Goal: Task Accomplishment & Management: Manage account settings

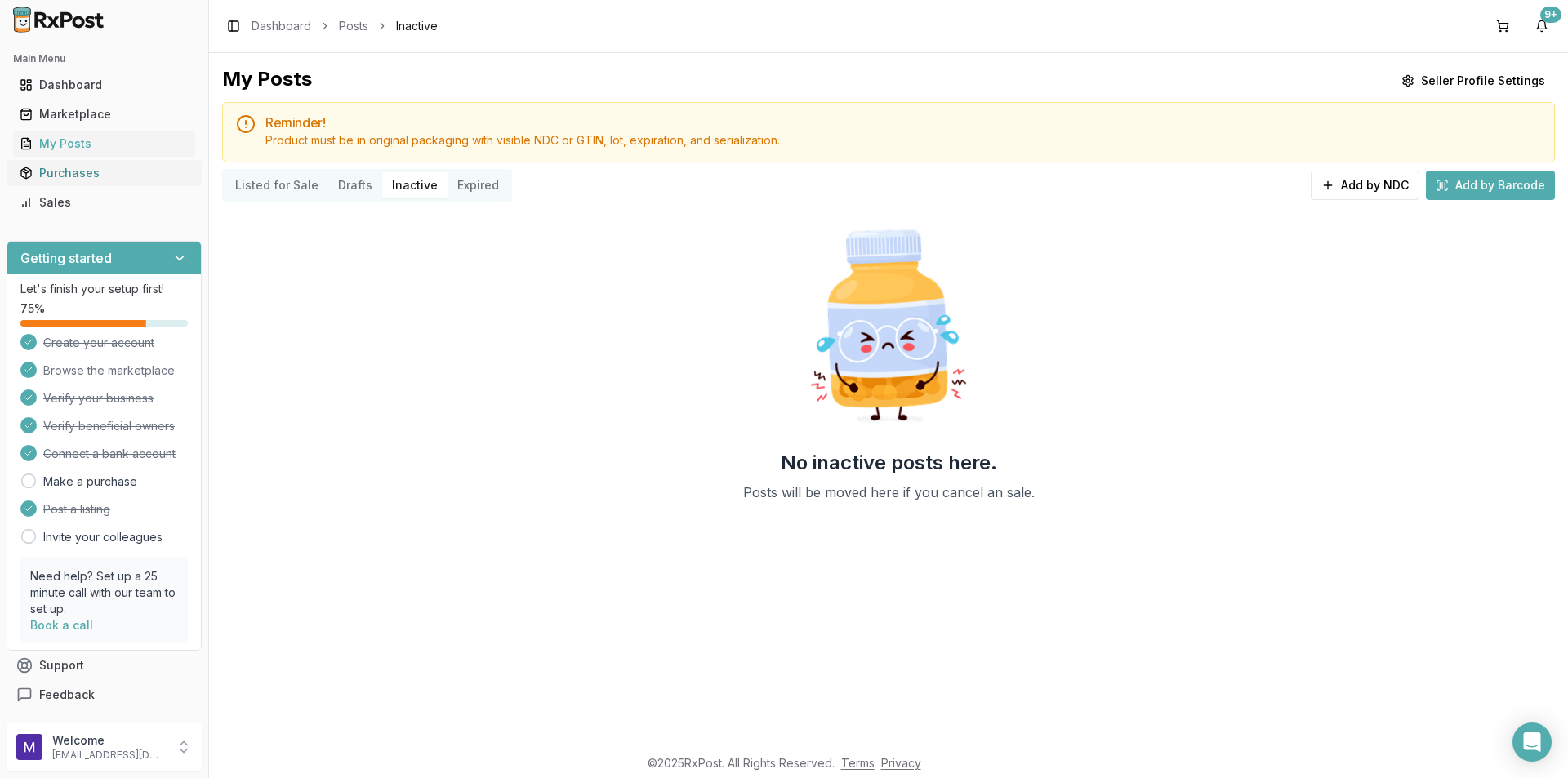
click at [66, 177] on div "Purchases" at bounding box center [104, 172] width 169 height 16
click at [59, 203] on div "Sales" at bounding box center [104, 202] width 169 height 16
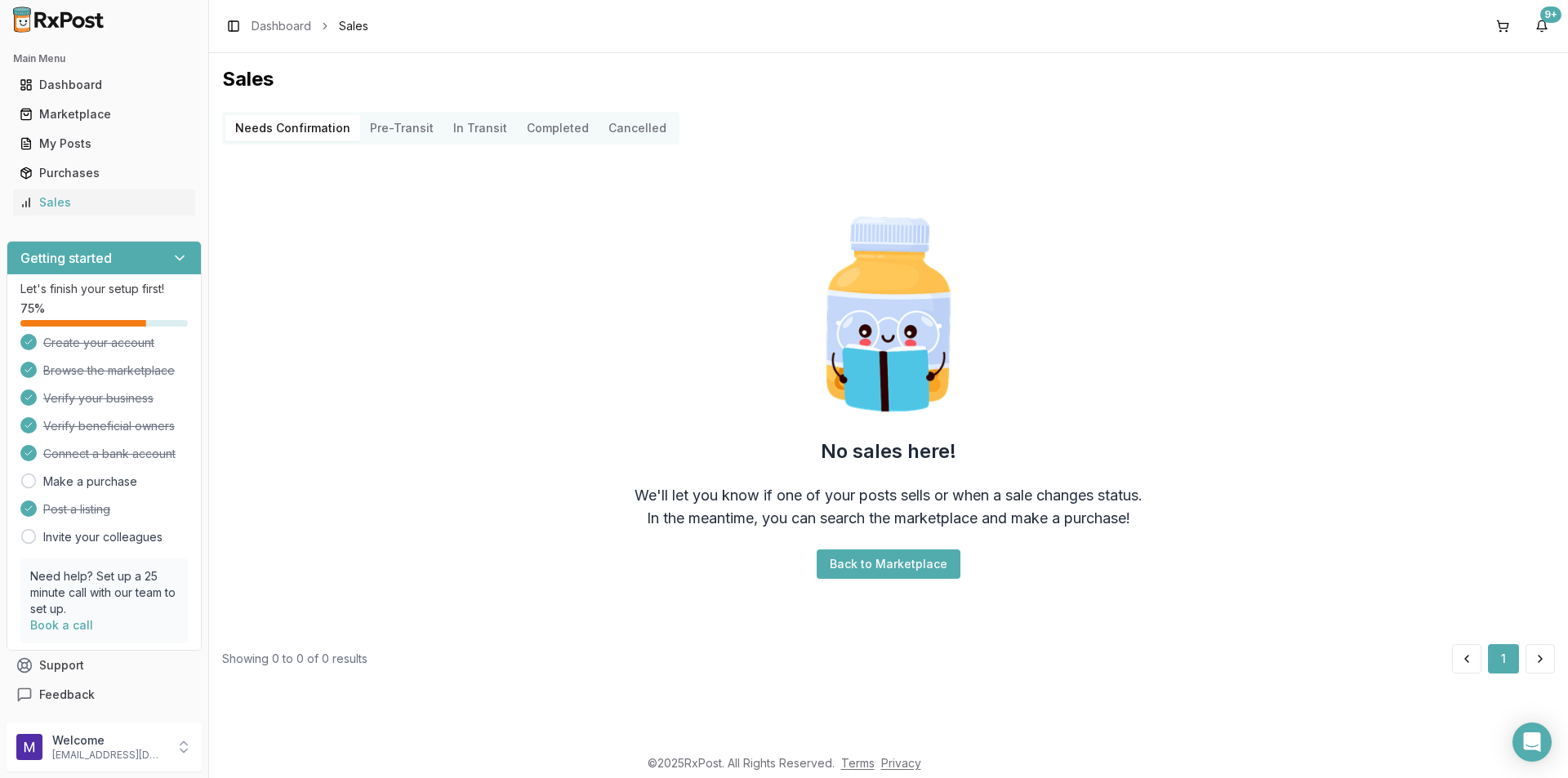
click at [405, 127] on button "Pre-Transit" at bounding box center [401, 128] width 83 height 26
click at [452, 129] on Transit "In Transit" at bounding box center [480, 128] width 73 height 26
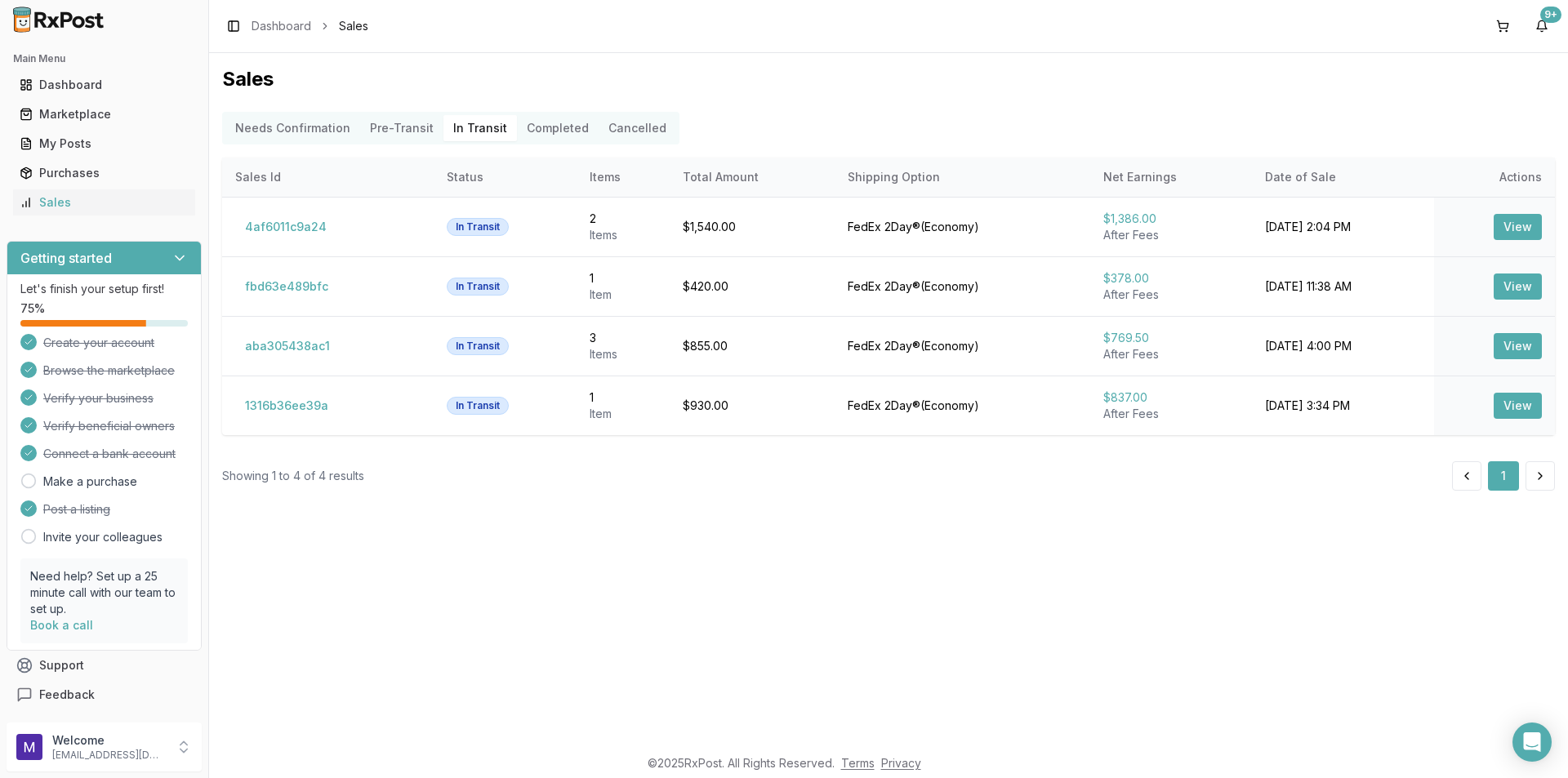
click at [552, 127] on button "Completed" at bounding box center [558, 128] width 82 height 26
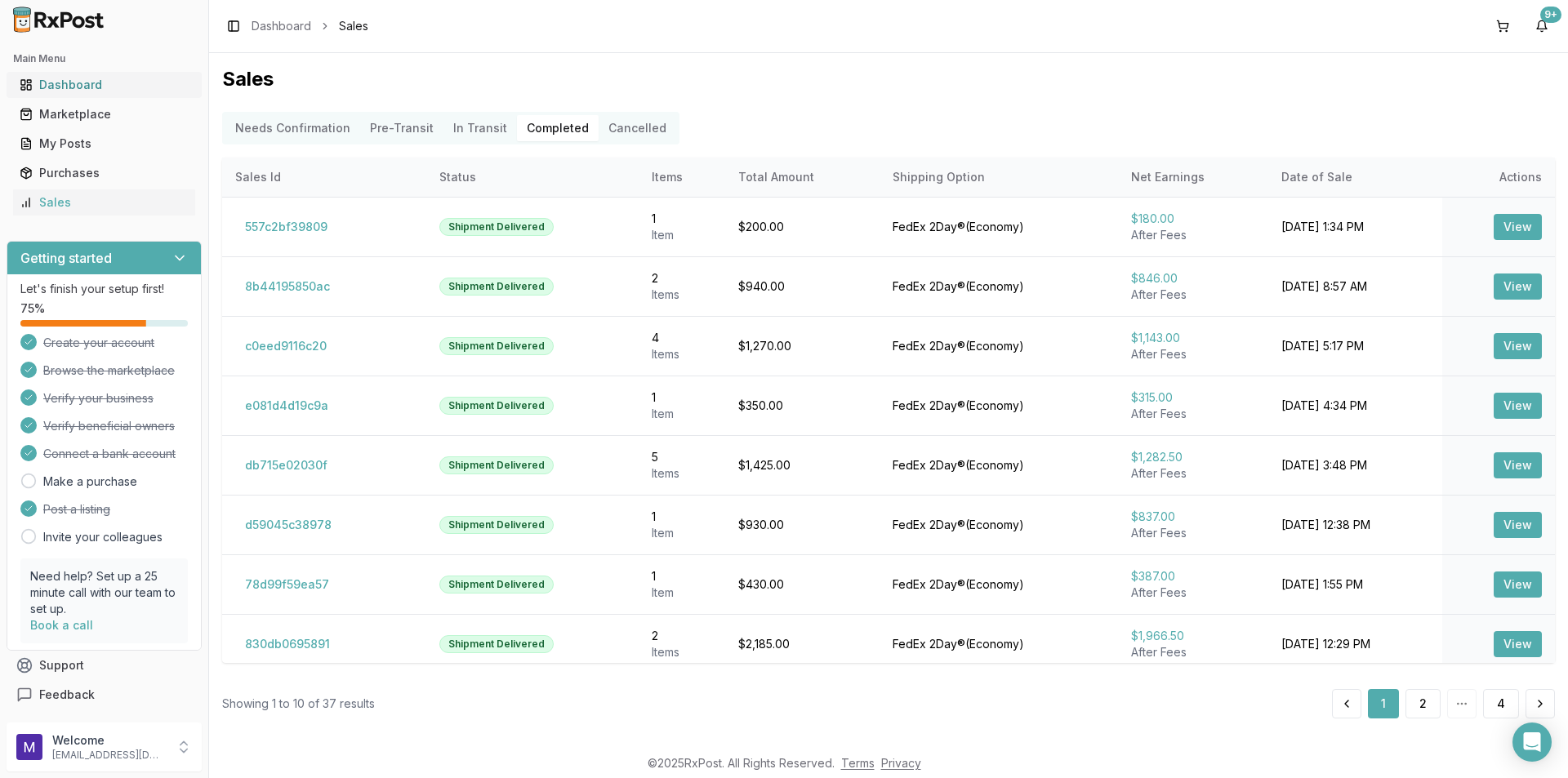
click at [70, 87] on div "Dashboard" at bounding box center [104, 84] width 169 height 16
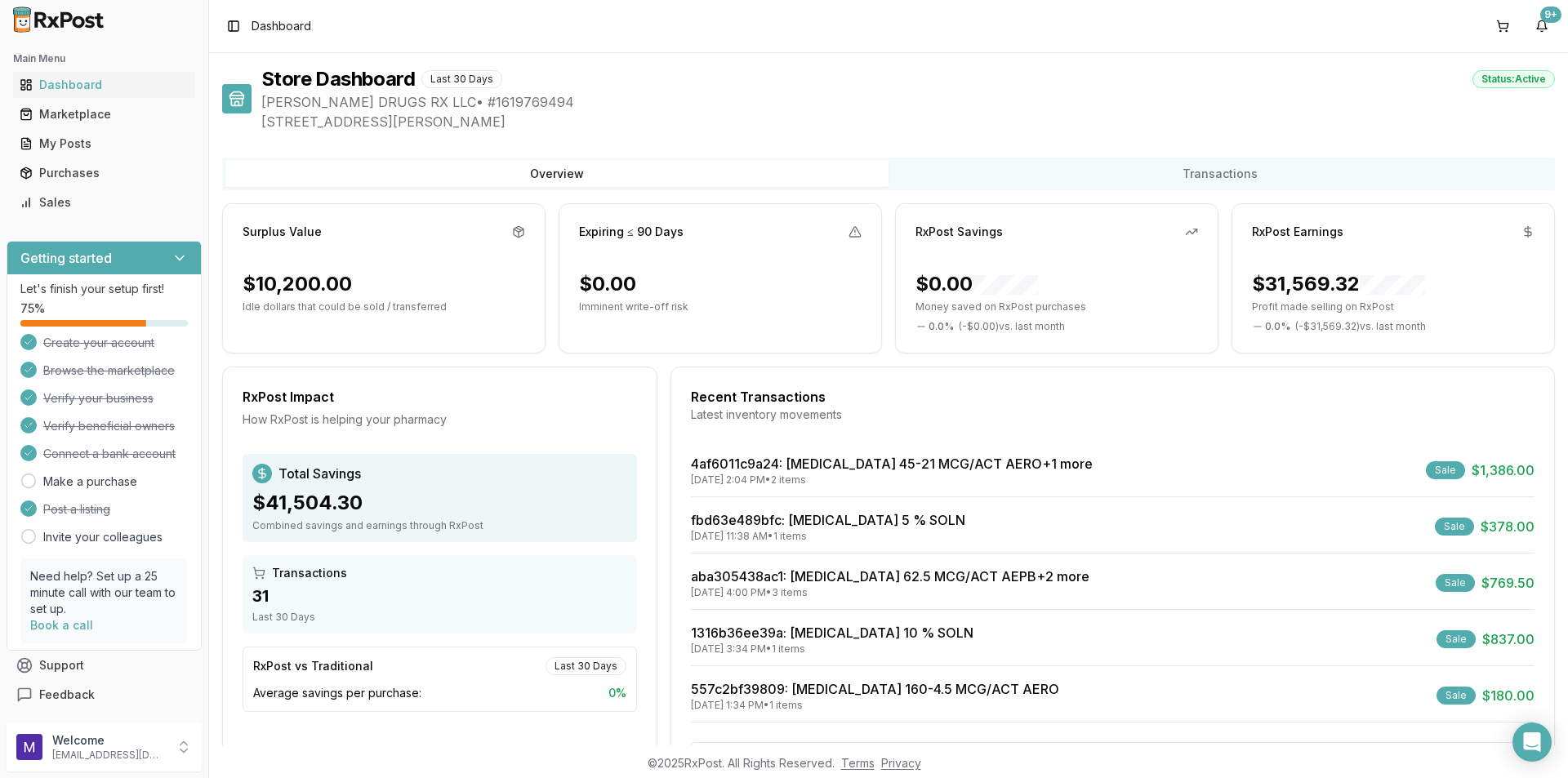
click at [1171, 177] on button "Transactions" at bounding box center [1220, 174] width 664 height 26
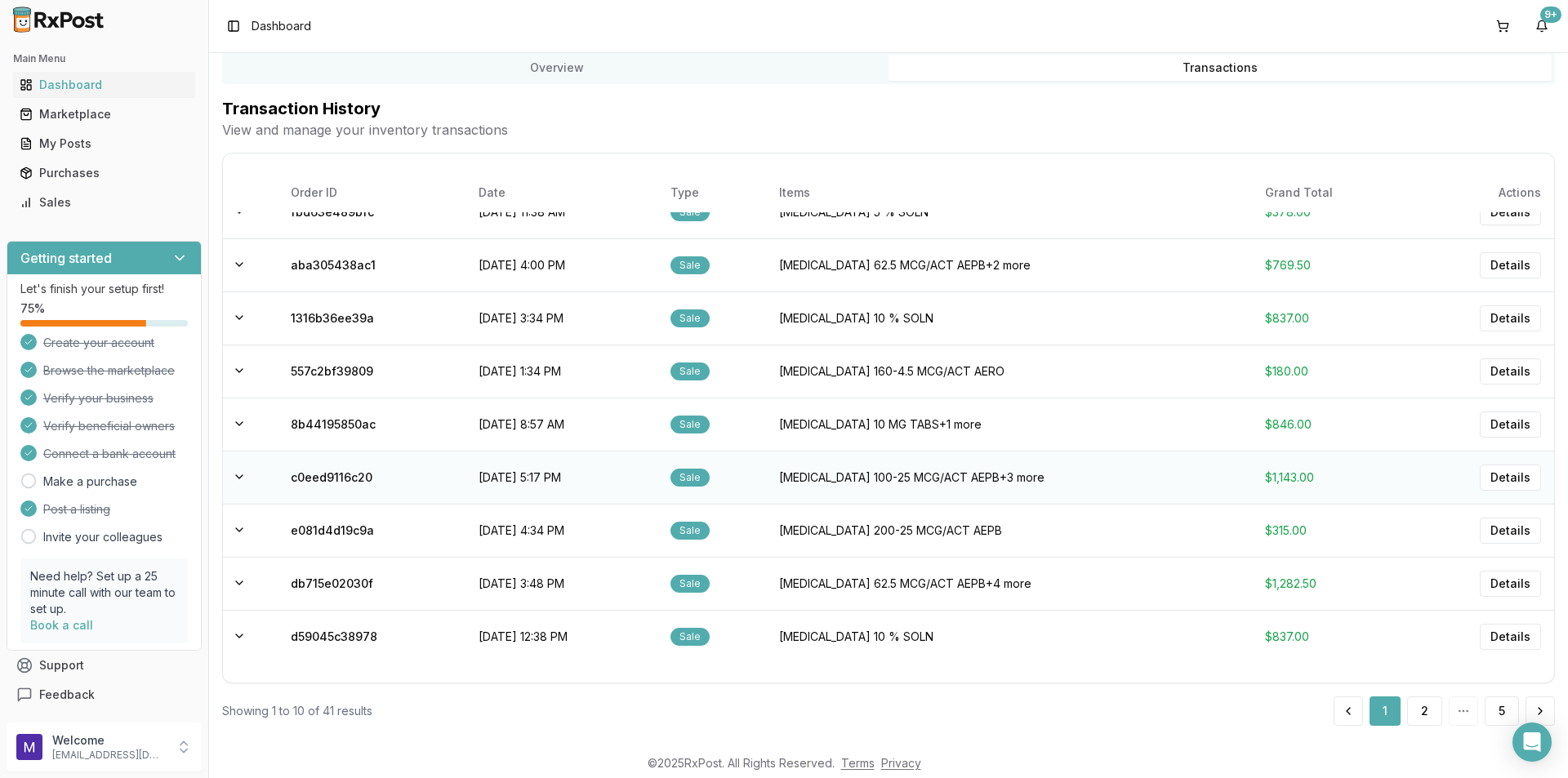
scroll to position [112, 0]
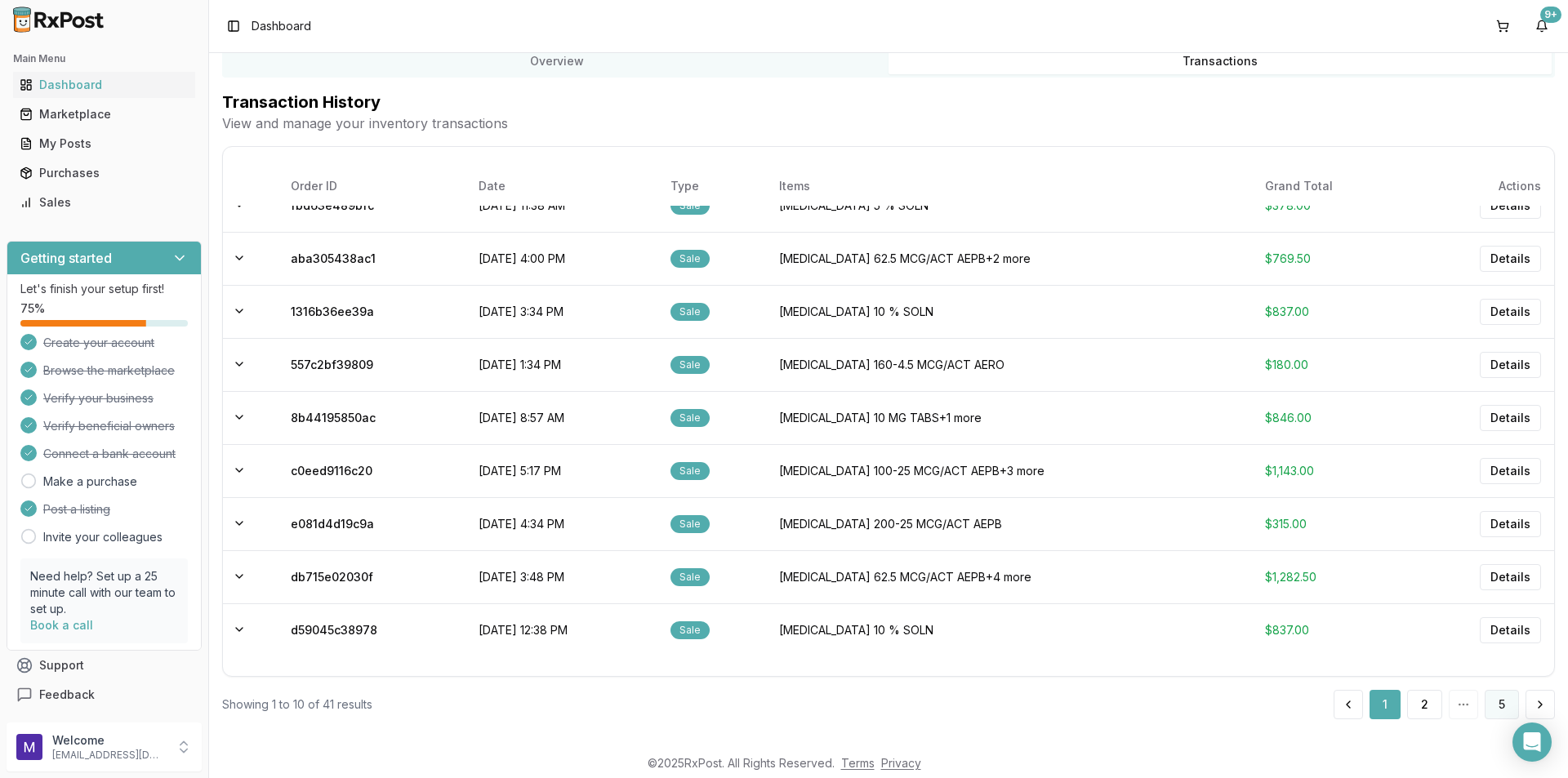
click at [1495, 714] on button "5" at bounding box center [1501, 704] width 35 height 29
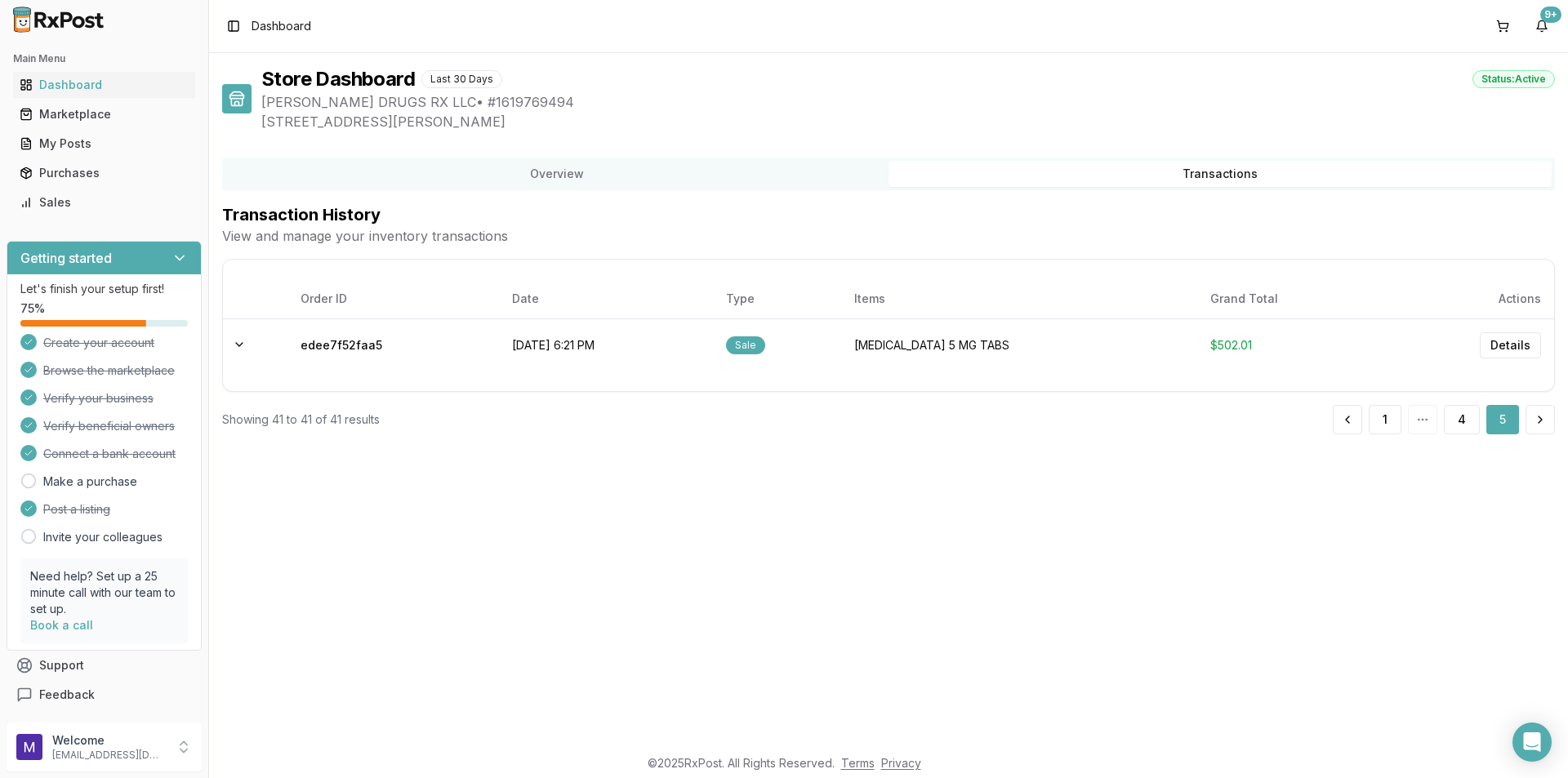
click at [447, 79] on div "Last 30 Days" at bounding box center [462, 79] width 81 height 18
click at [392, 160] on div "Overview Transactions" at bounding box center [889, 173] width 1333 height 33
click at [392, 171] on button "Overview" at bounding box center [557, 174] width 664 height 26
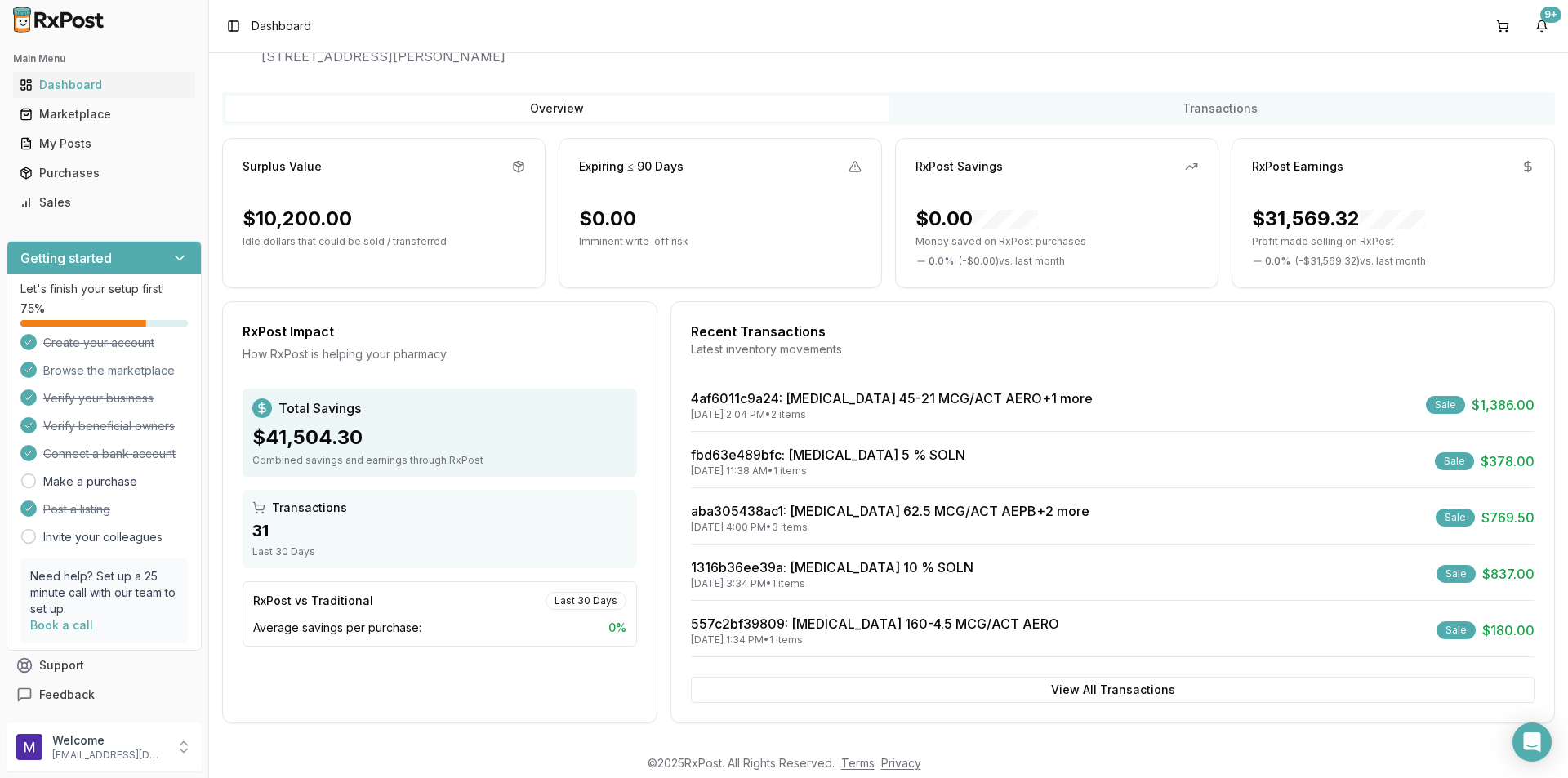
scroll to position [65, 0]
click at [1325, 223] on div "$31,569.32" at bounding box center [1338, 219] width 173 height 26
click at [1292, 160] on div "RxPost Earnings" at bounding box center [1298, 167] width 92 height 16
click at [1525, 167] on icon at bounding box center [1528, 167] width 7 height 7
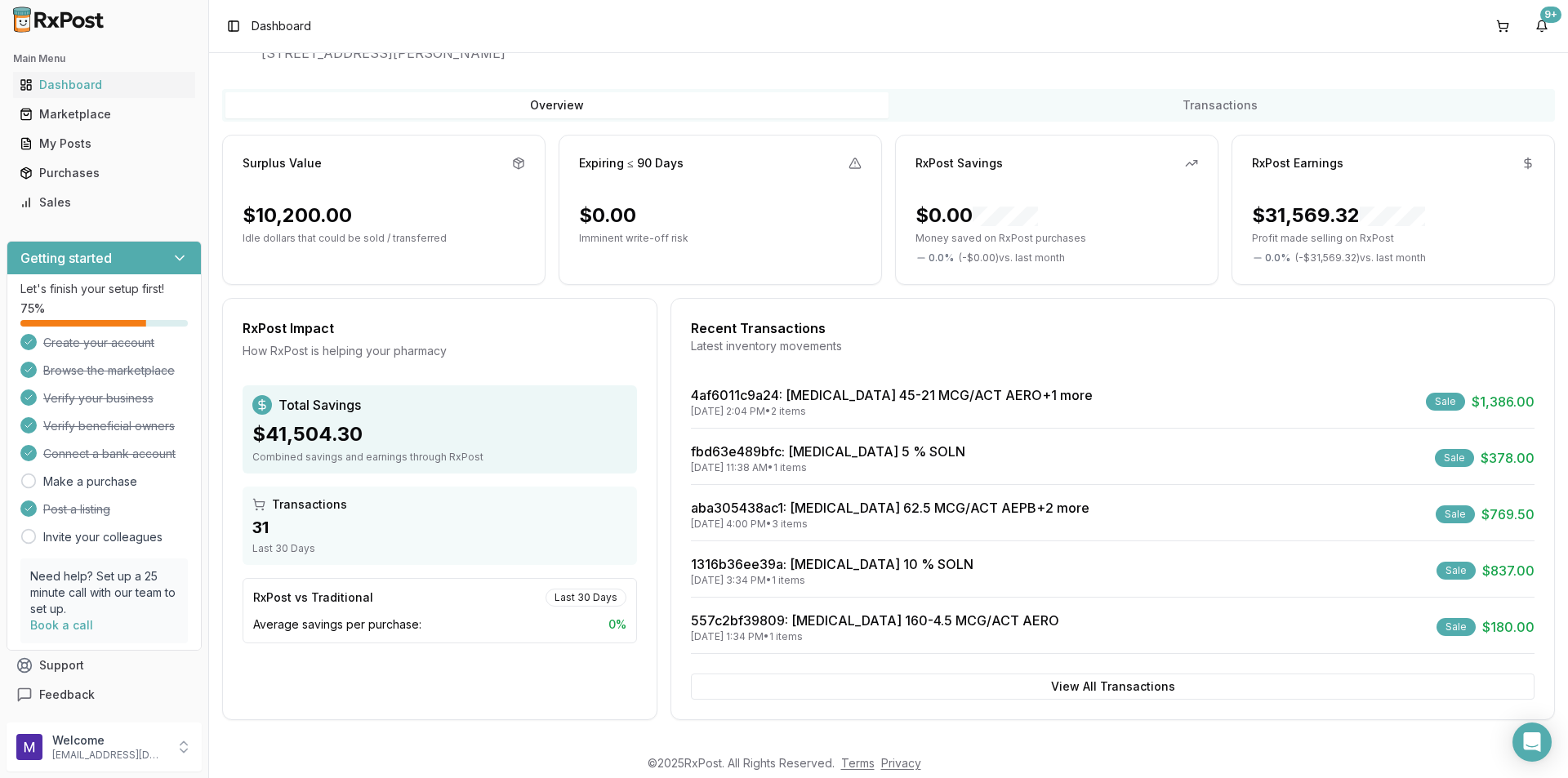
scroll to position [69, 0]
click at [70, 200] on div "Sales" at bounding box center [104, 202] width 169 height 16
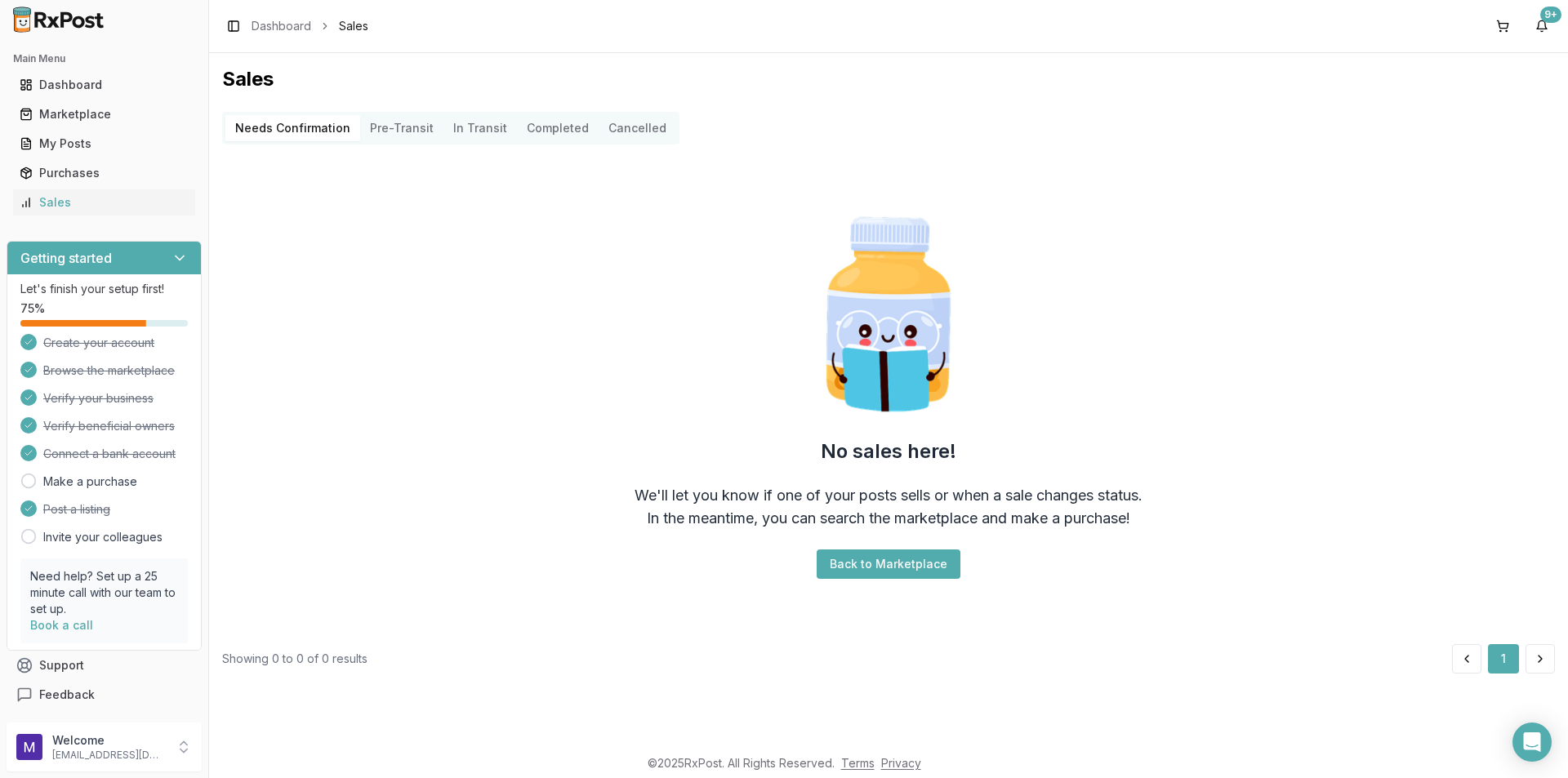
click at [542, 129] on button "Completed" at bounding box center [558, 128] width 82 height 26
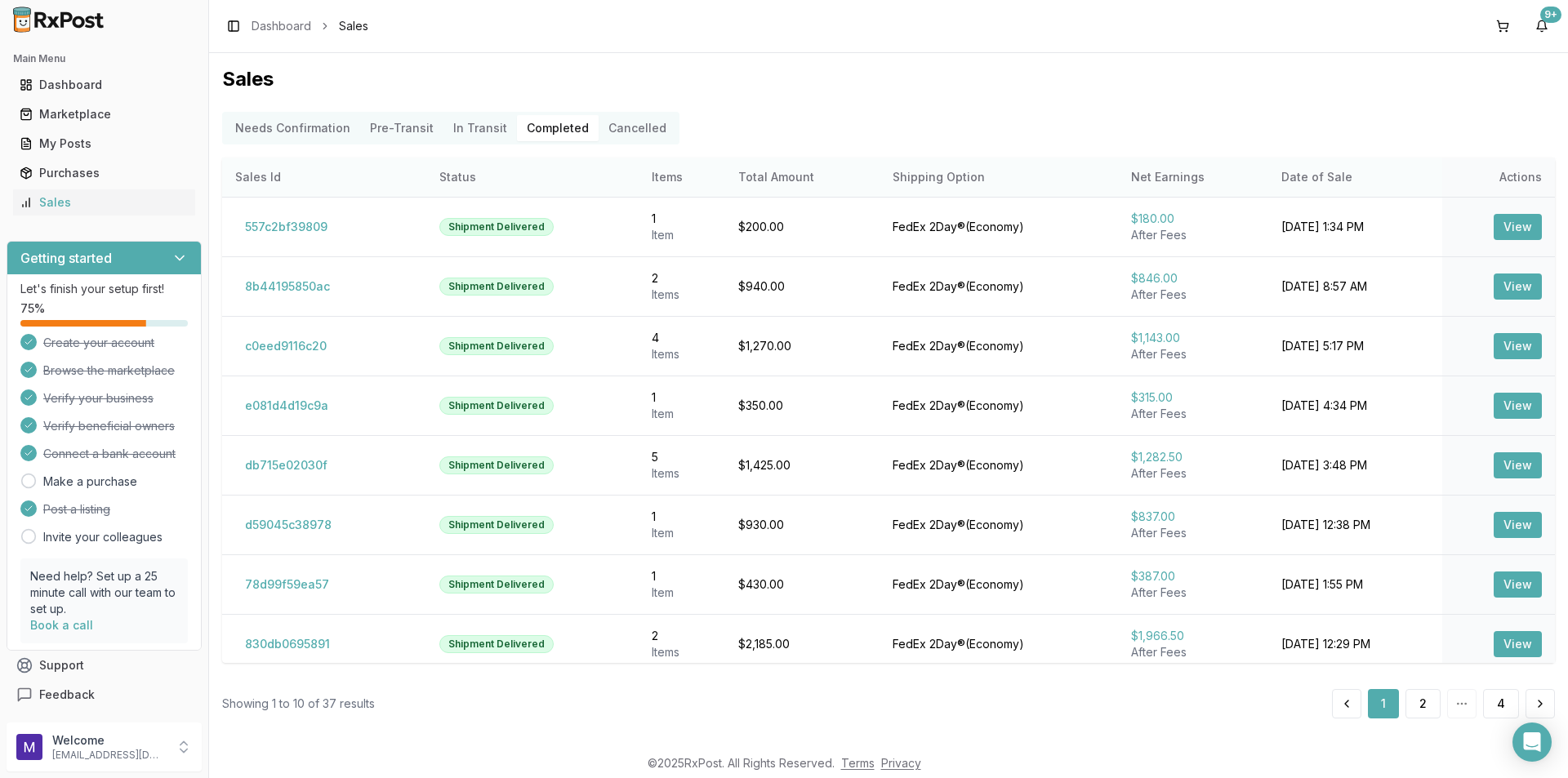
click at [1516, 184] on th "Actions" at bounding box center [1499, 177] width 112 height 39
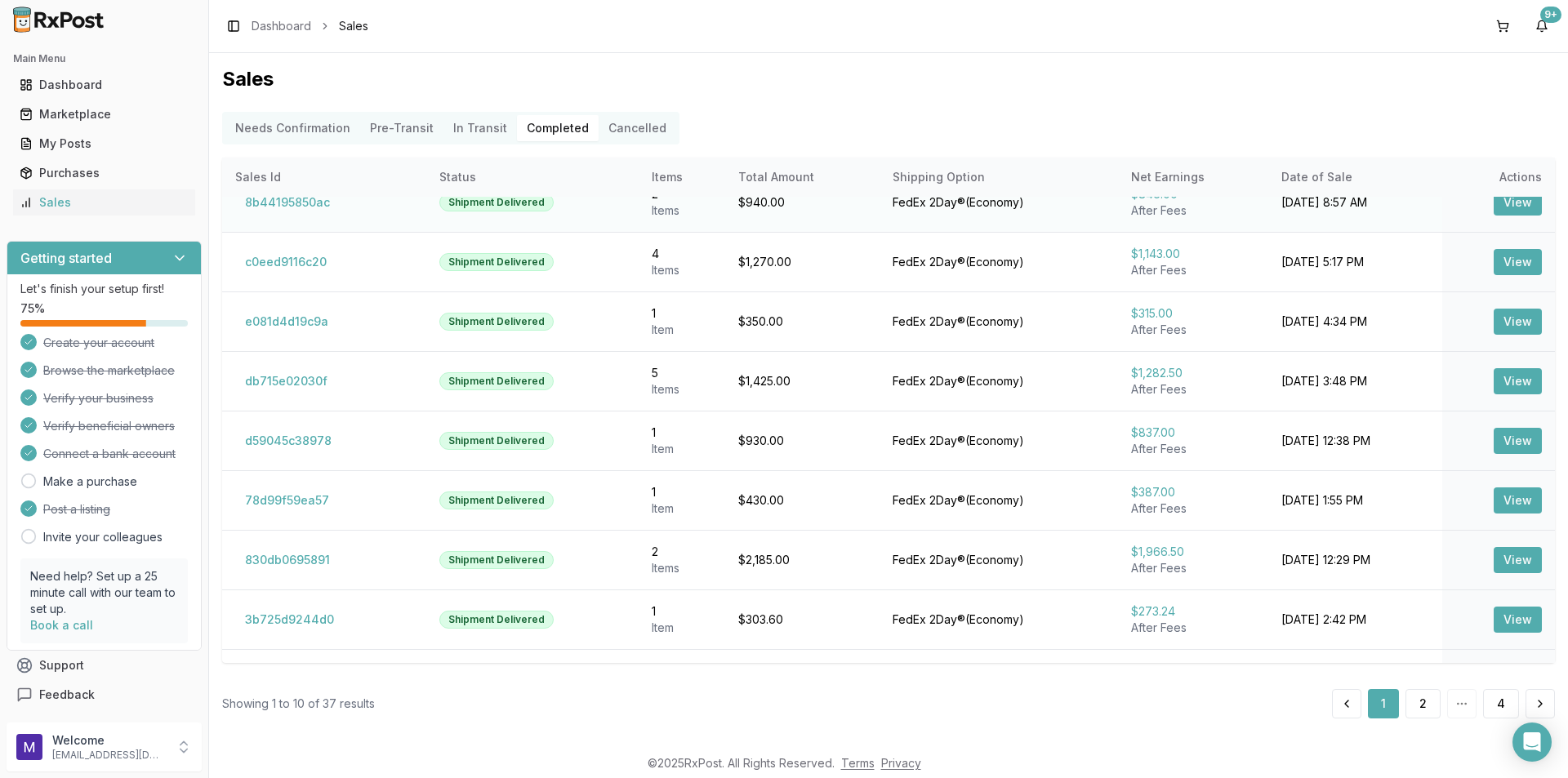
scroll to position [130, 0]
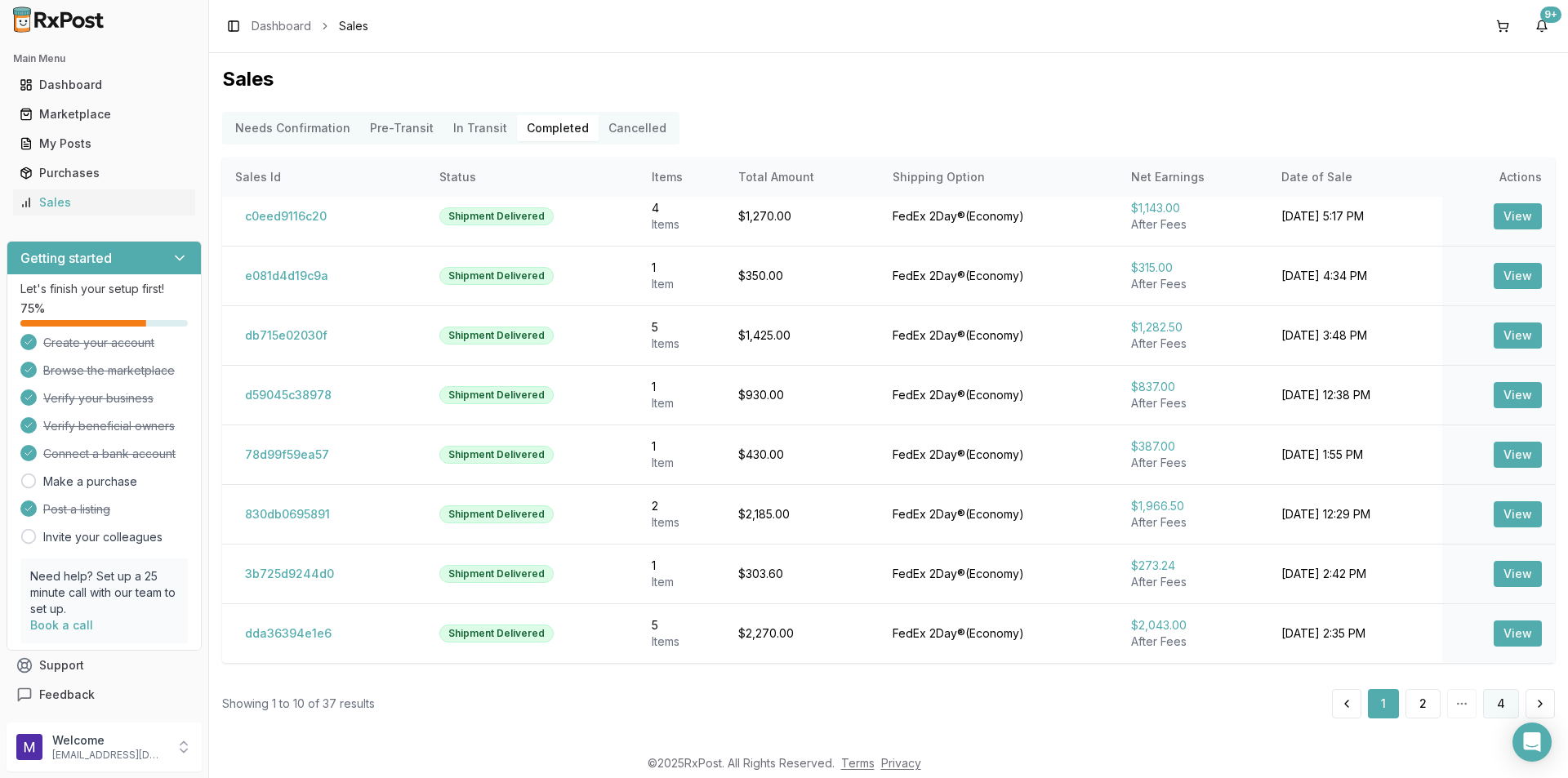
click at [1499, 713] on button "4" at bounding box center [1501, 703] width 36 height 29
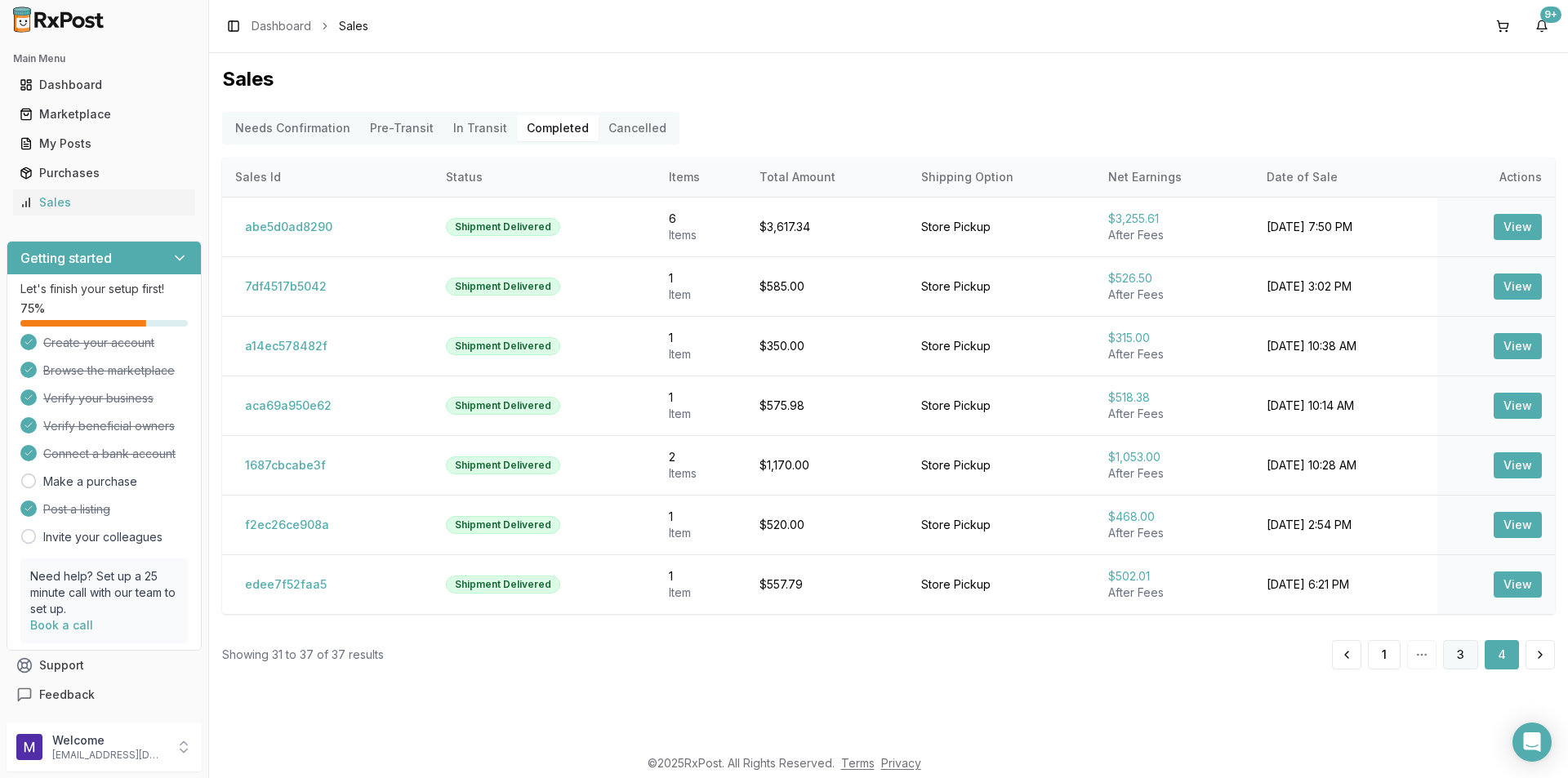
click at [1459, 660] on button "3" at bounding box center [1460, 654] width 35 height 29
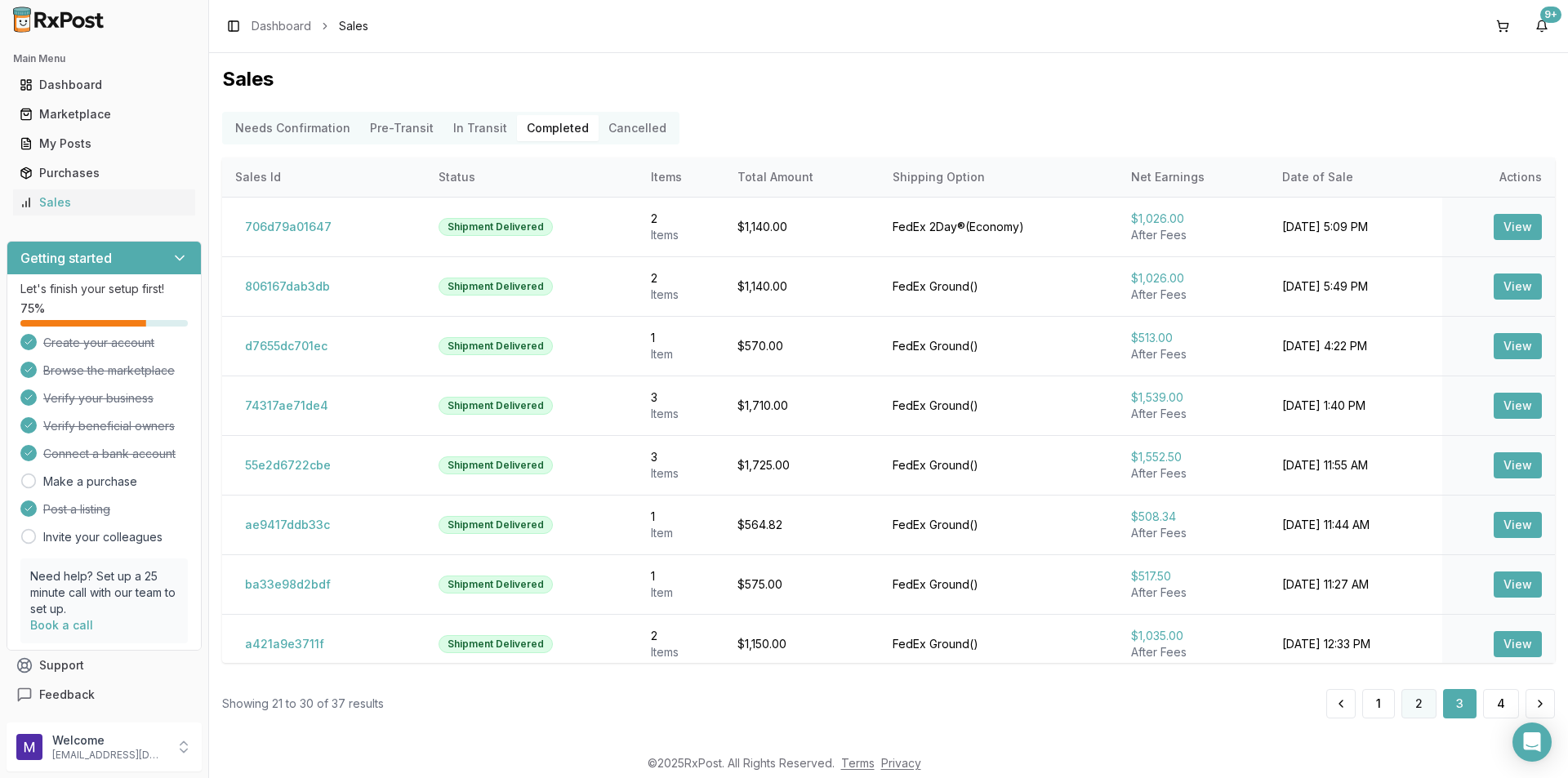
click at [1425, 714] on button "2" at bounding box center [1418, 703] width 35 height 29
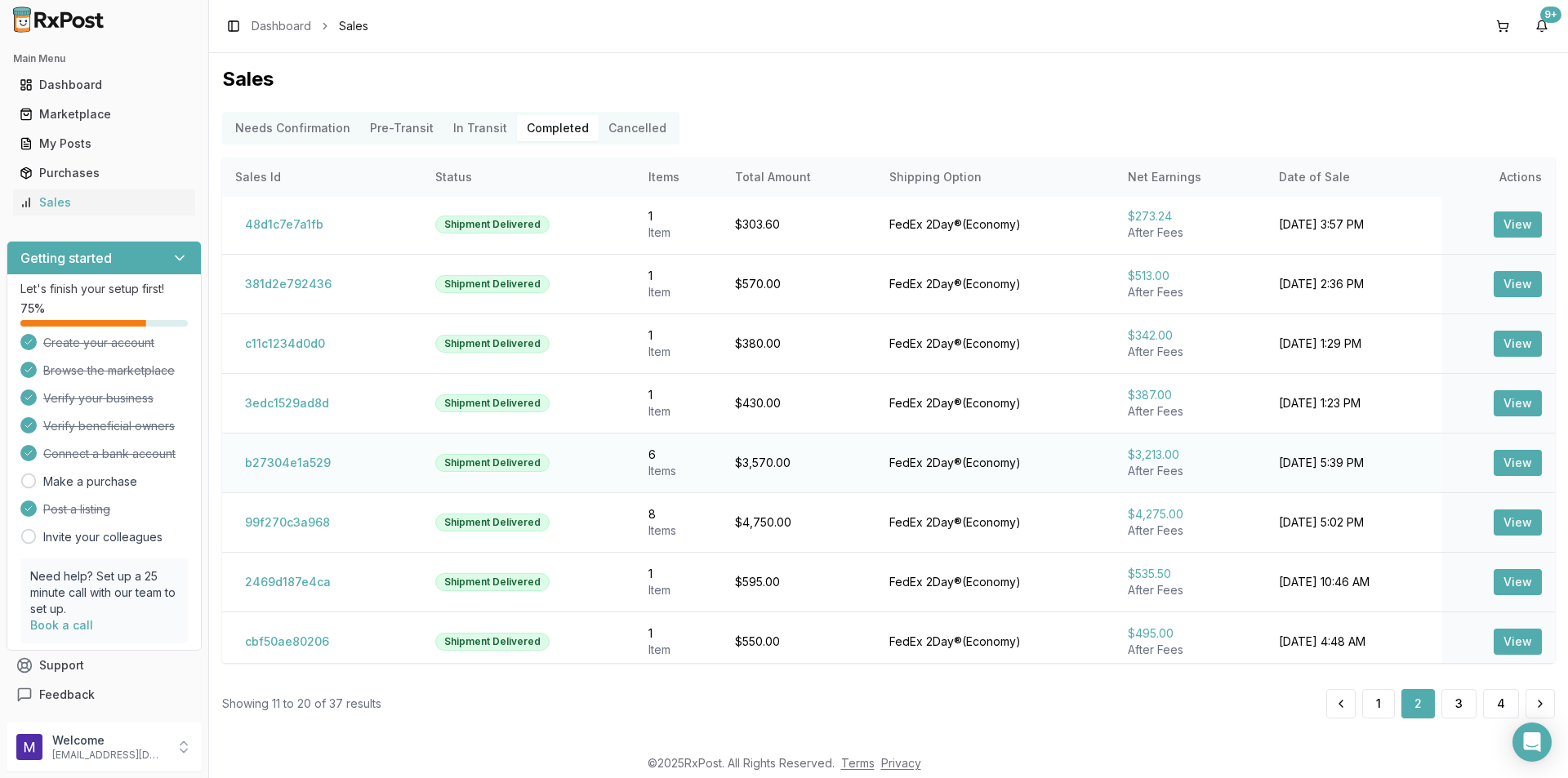
scroll to position [130, 0]
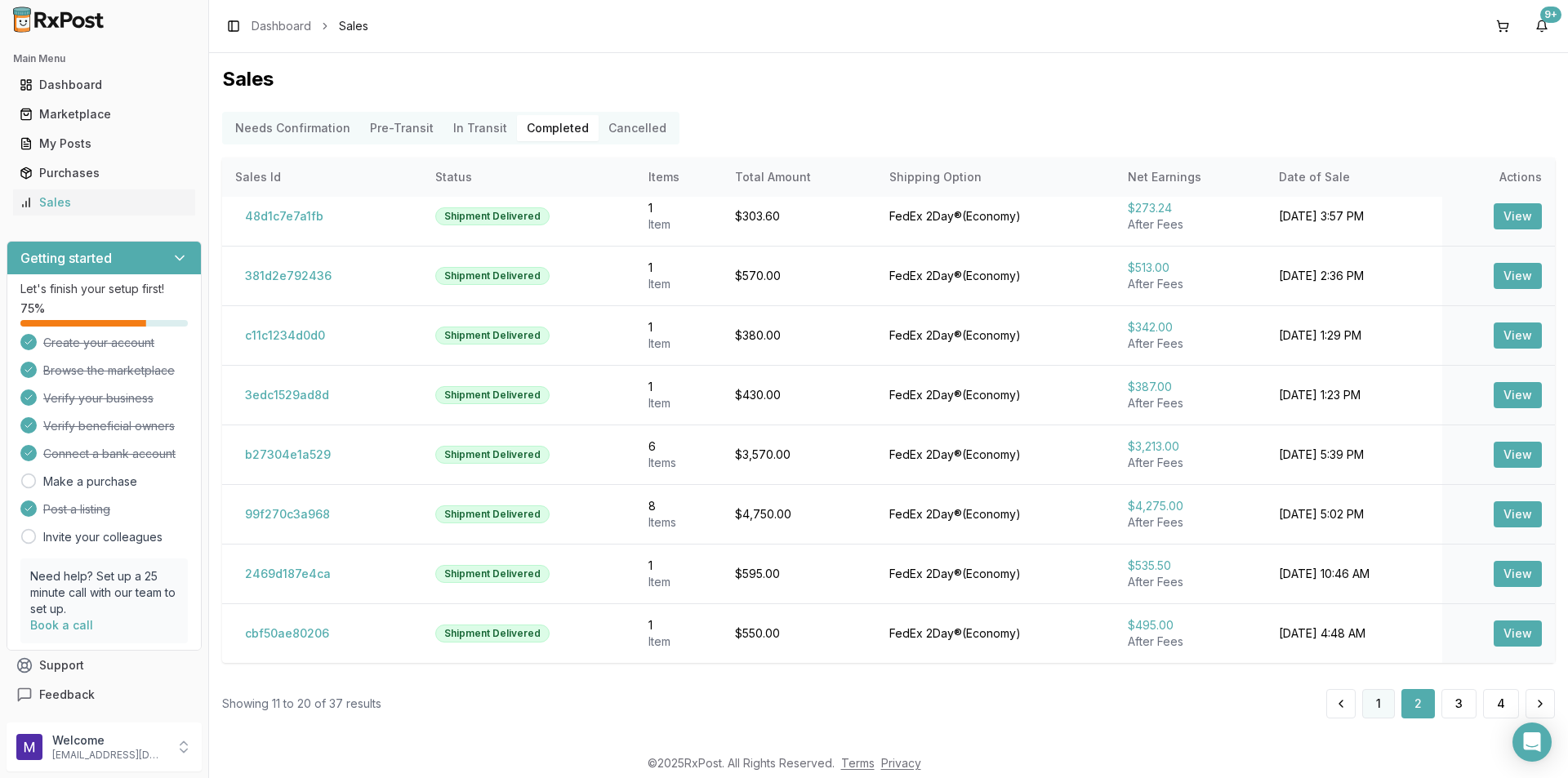
click at [1387, 704] on button "1" at bounding box center [1378, 703] width 33 height 29
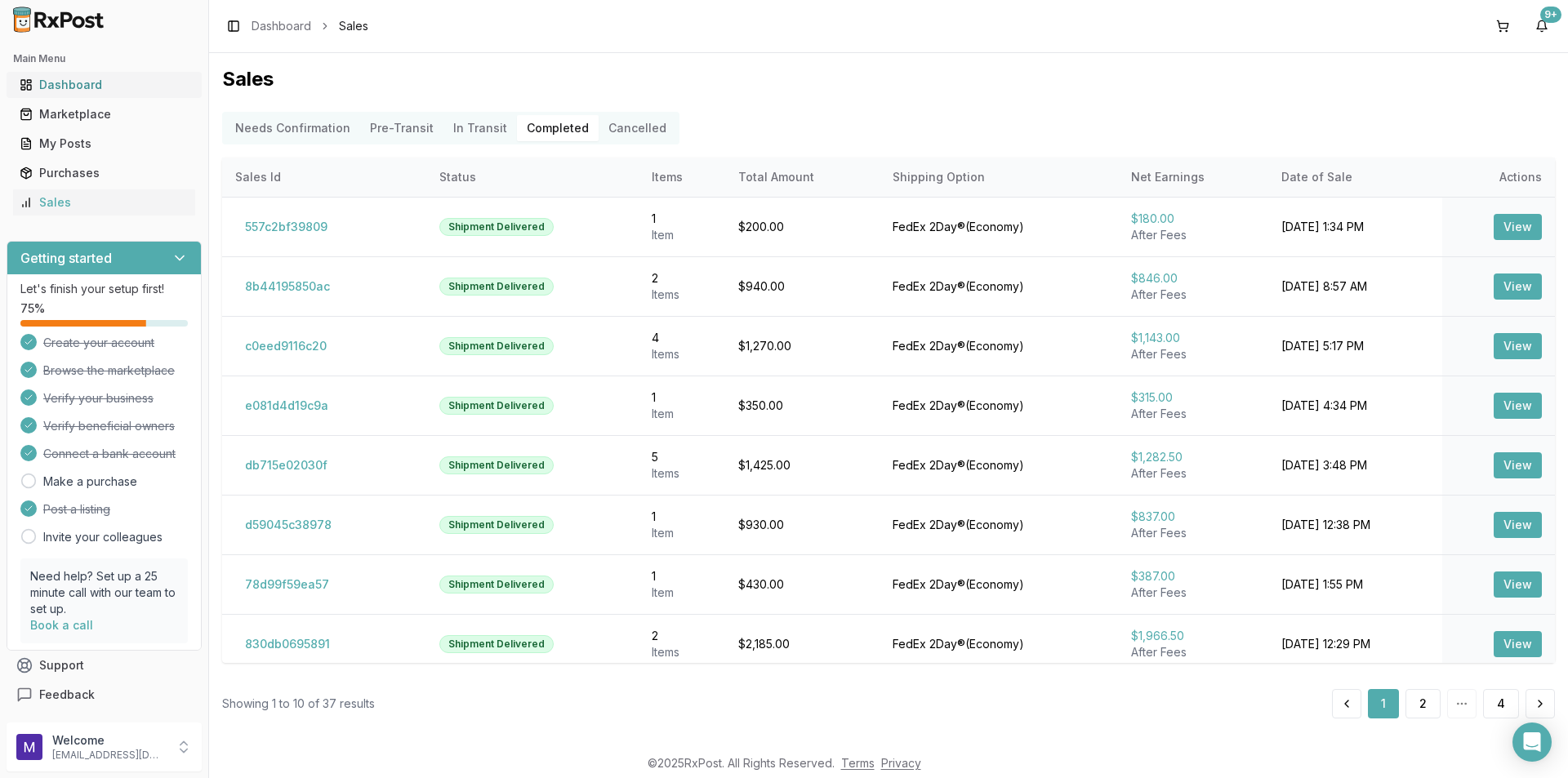
click at [76, 81] on div "Dashboard" at bounding box center [104, 84] width 169 height 16
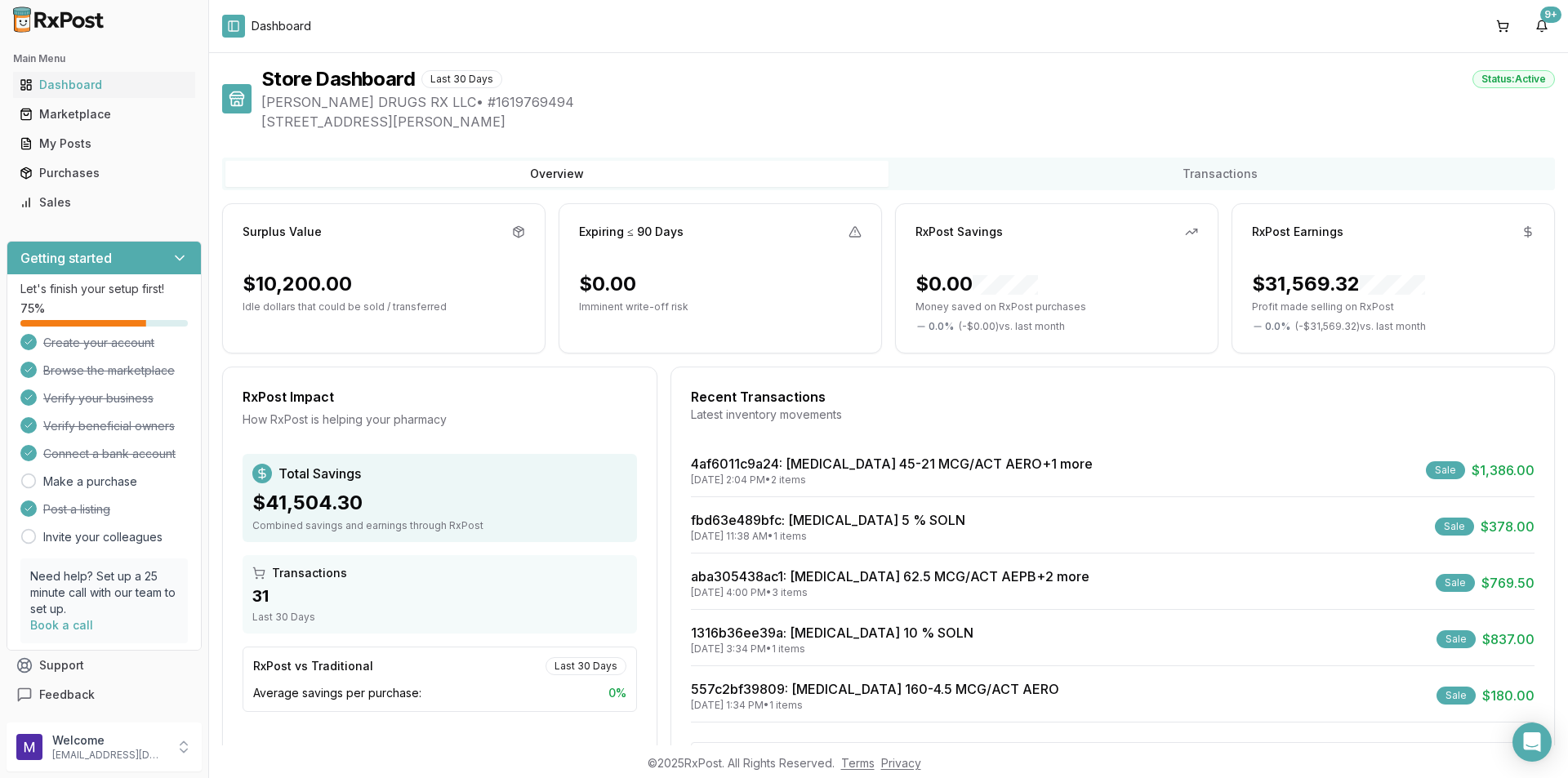
click at [228, 28] on button "Toggle Sidebar" at bounding box center [233, 26] width 22 height 22
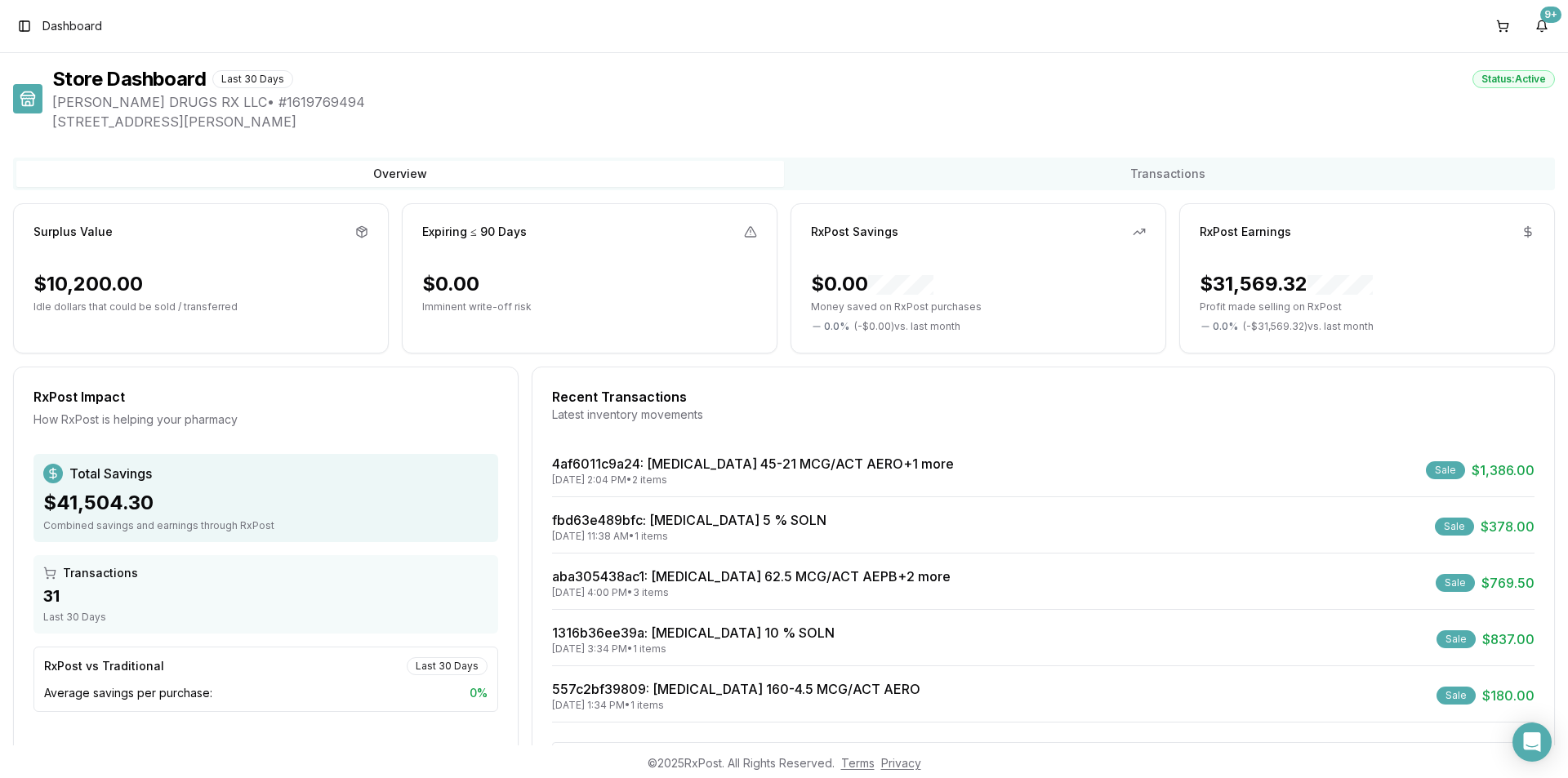
click at [9, 20] on div "Toggle Sidebar Dashboard 9+" at bounding box center [784, 26] width 1568 height 52
click at [25, 26] on button "Toggle Sidebar" at bounding box center [24, 26] width 22 height 22
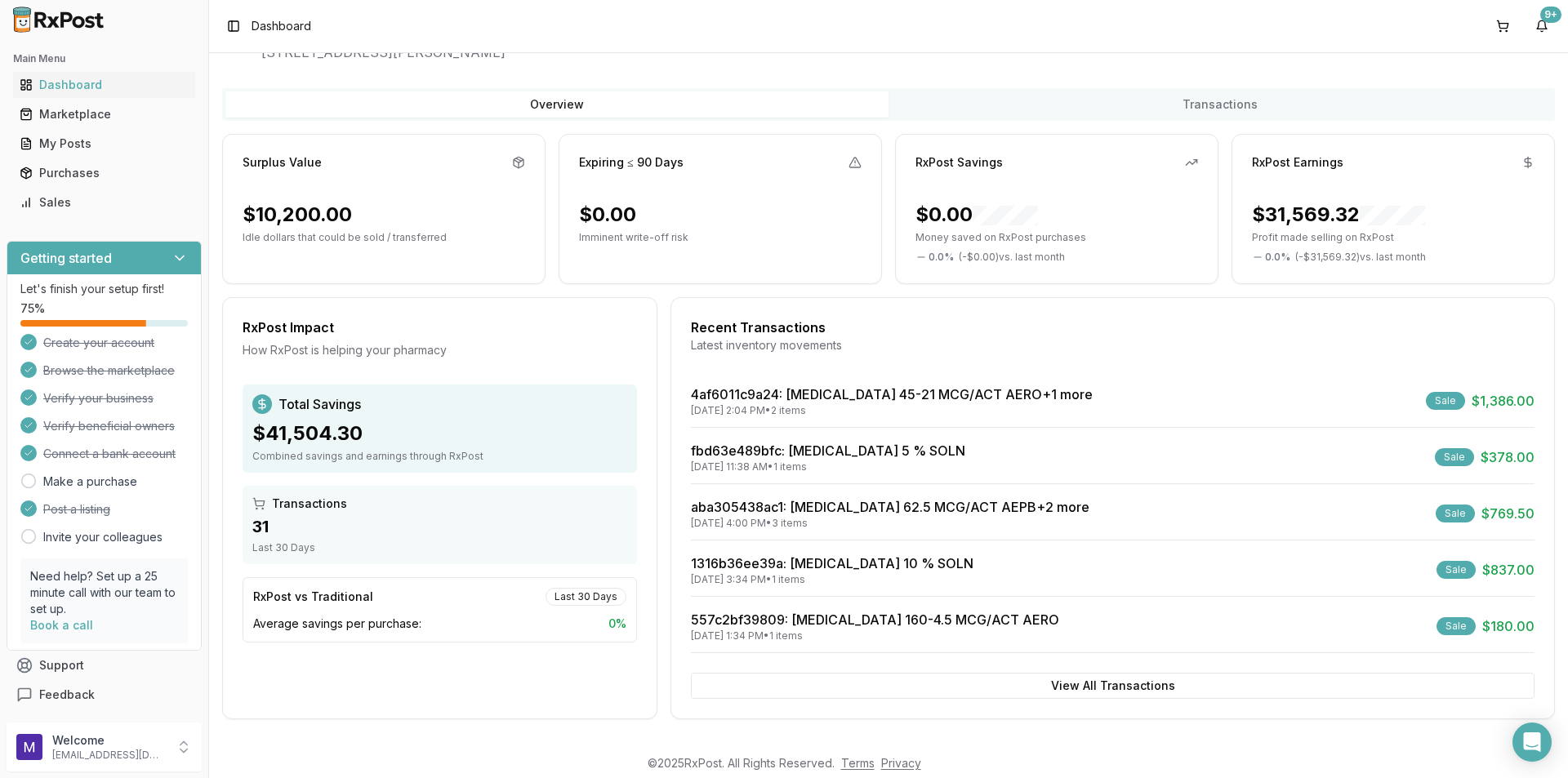
scroll to position [67, 0]
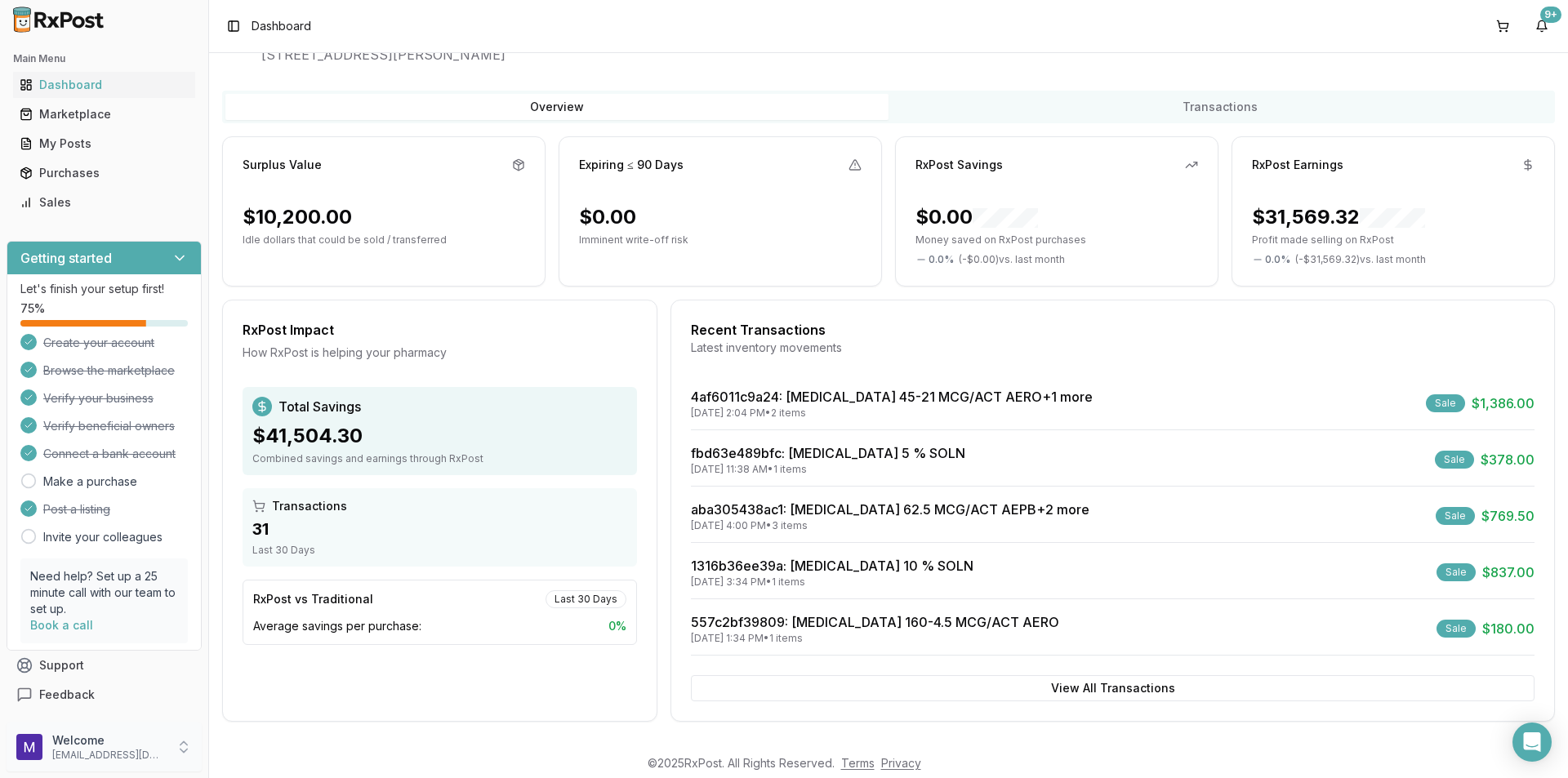
click at [157, 740] on p "Welcome" at bounding box center [109, 741] width 113 height 16
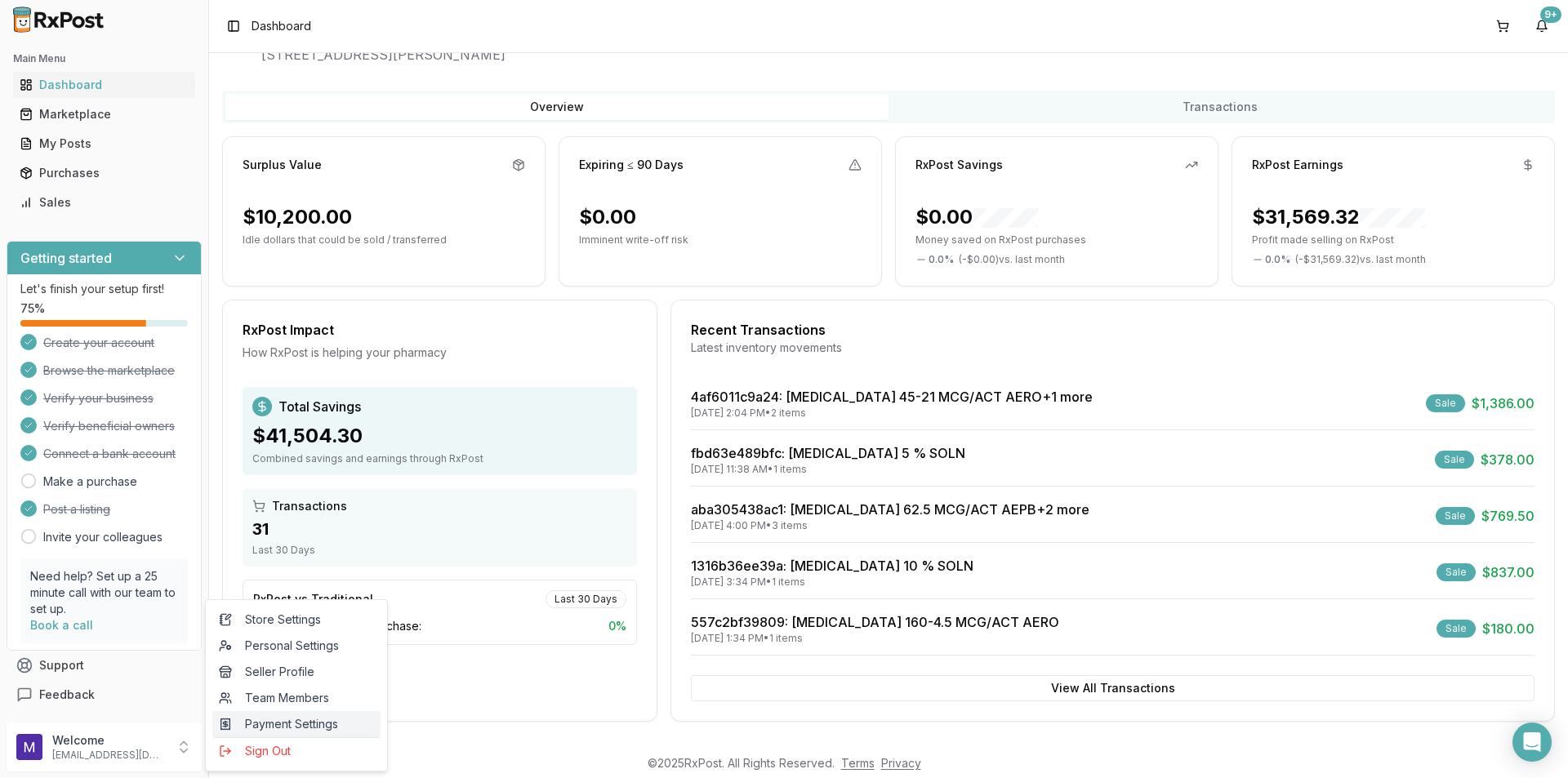
click at [368, 721] on span "Payment Settings" at bounding box center [297, 724] width 156 height 16
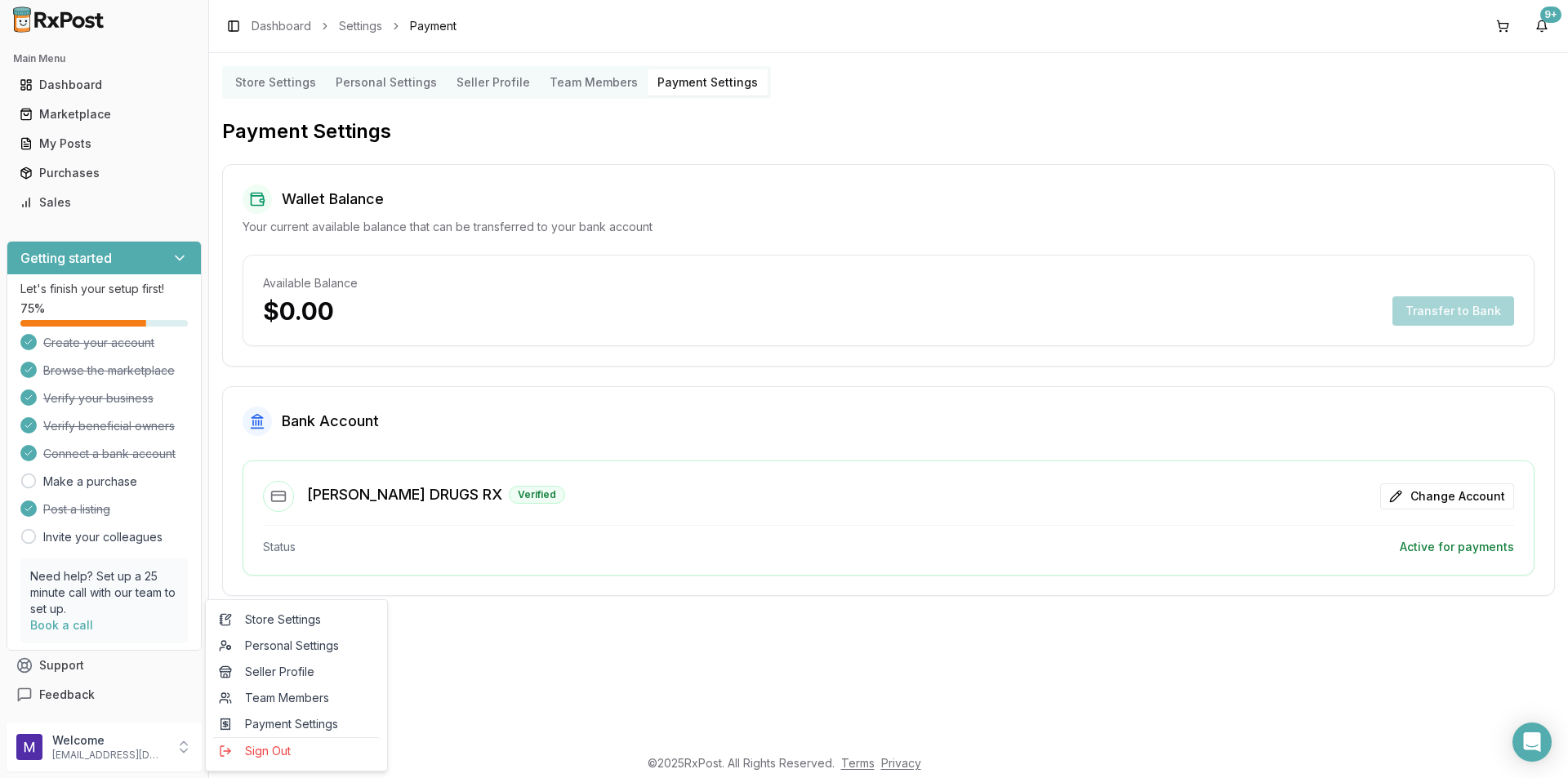
click at [478, 83] on Profile "Seller Profile" at bounding box center [493, 82] width 93 height 26
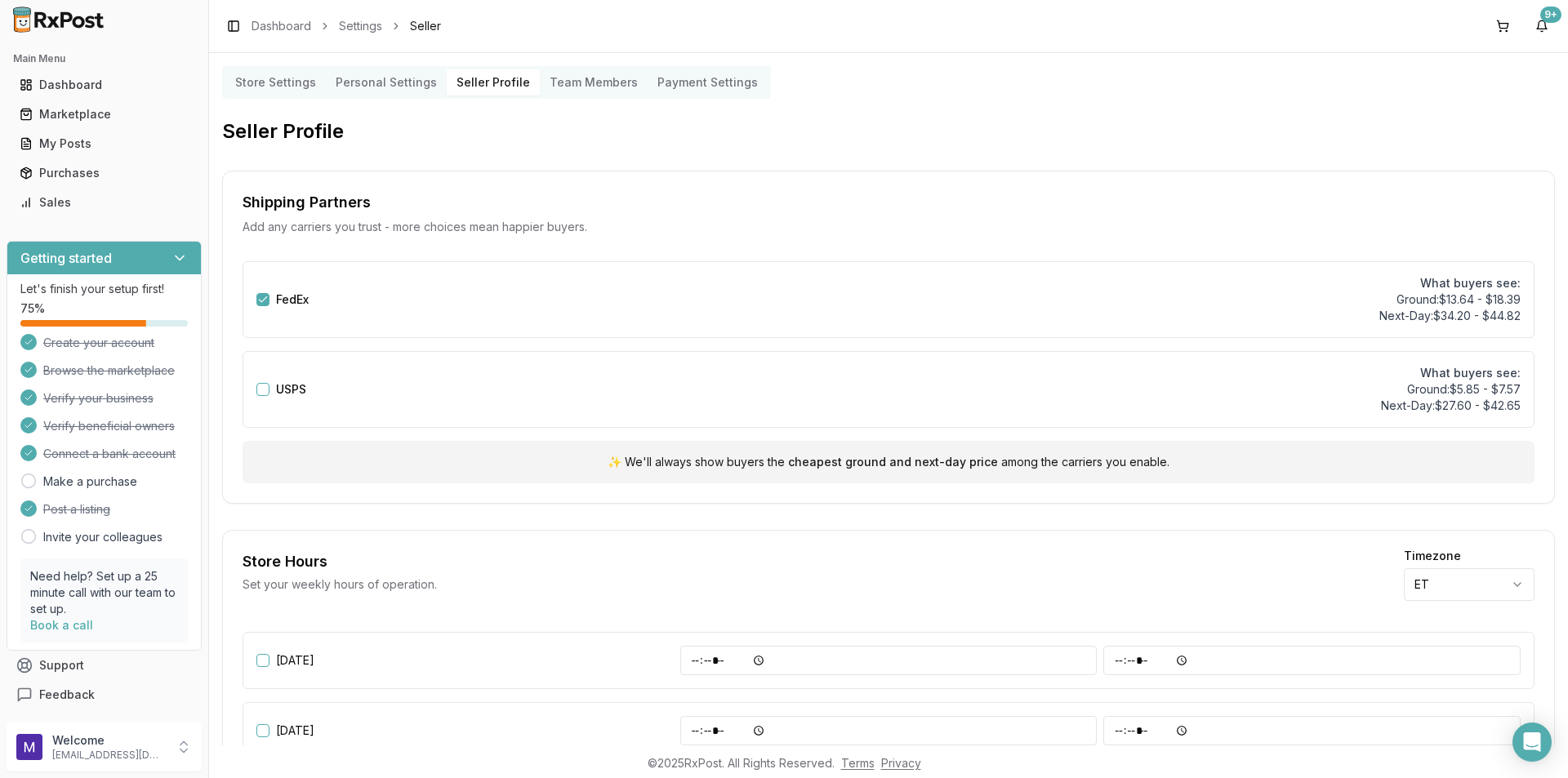
click at [454, 77] on Profile "Seller Profile" at bounding box center [493, 82] width 93 height 26
click at [820, 473] on div "✨ We'll always show buyers the cheapest ground and next-day price among the car…" at bounding box center [889, 462] width 1292 height 42
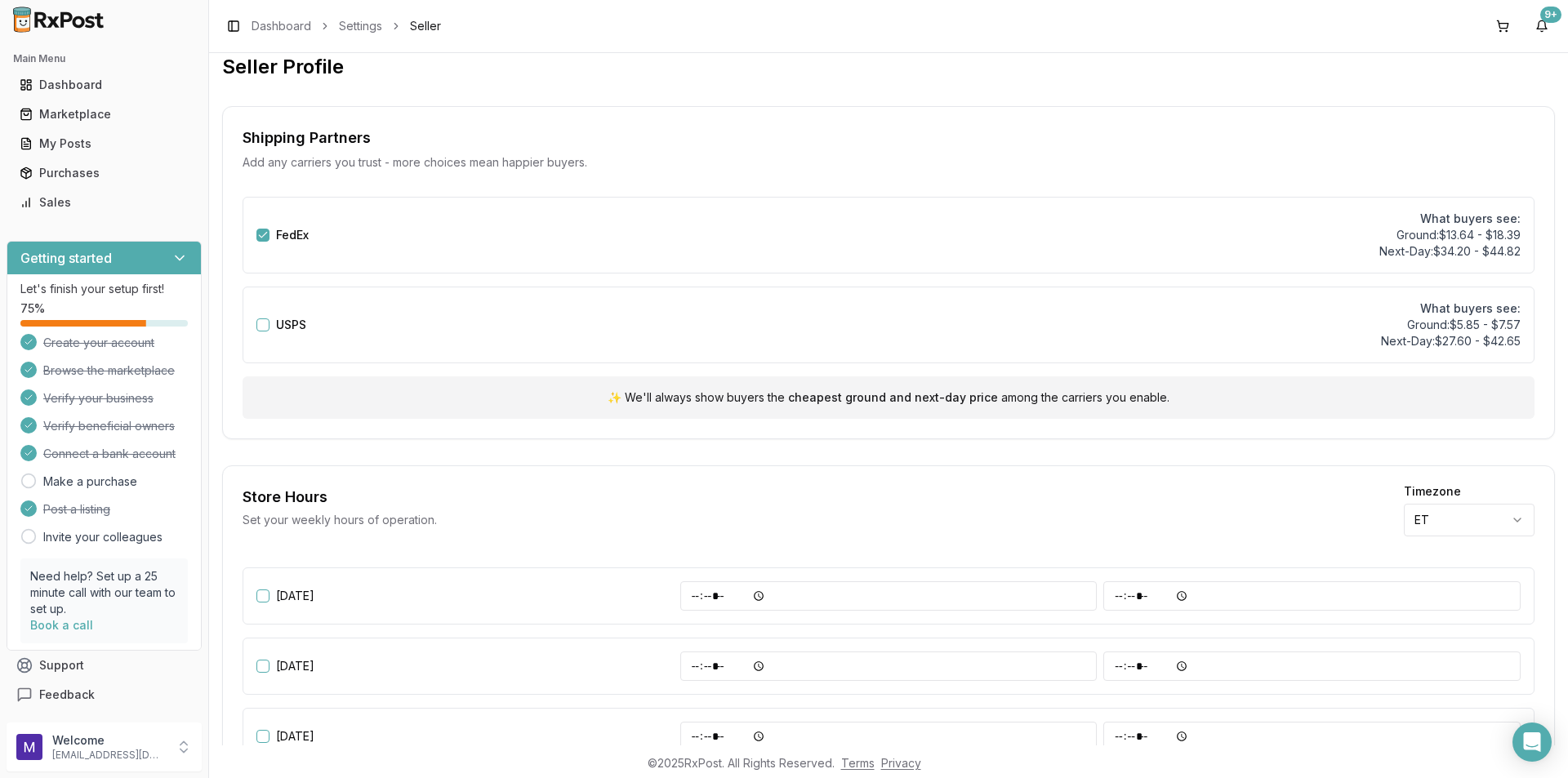
scroll to position [64, 0]
click at [270, 327] on div "USPS" at bounding box center [281, 326] width 50 height 49
click at [259, 328] on button "USPS" at bounding box center [263, 326] width 13 height 13
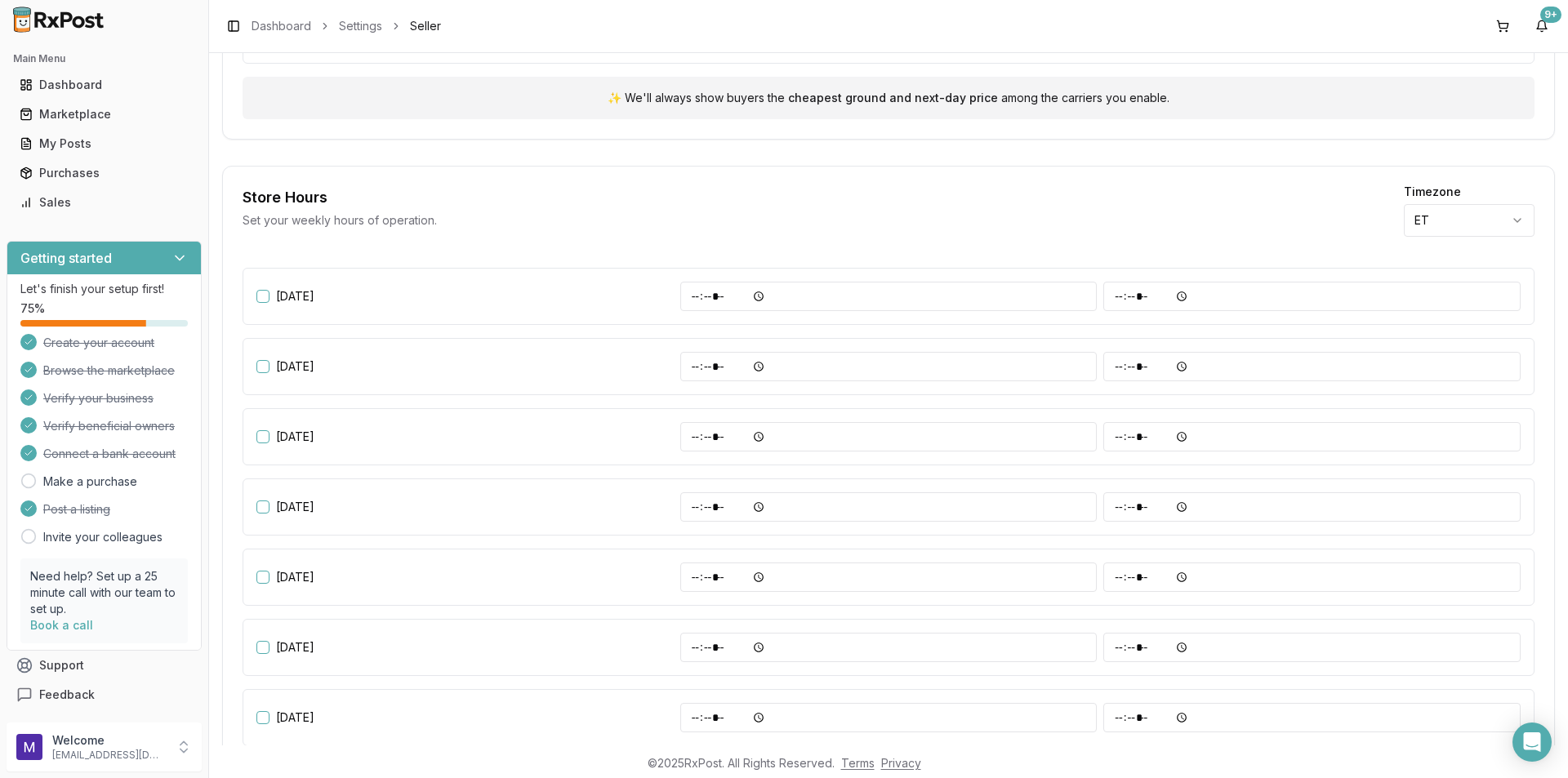
scroll to position [0, 0]
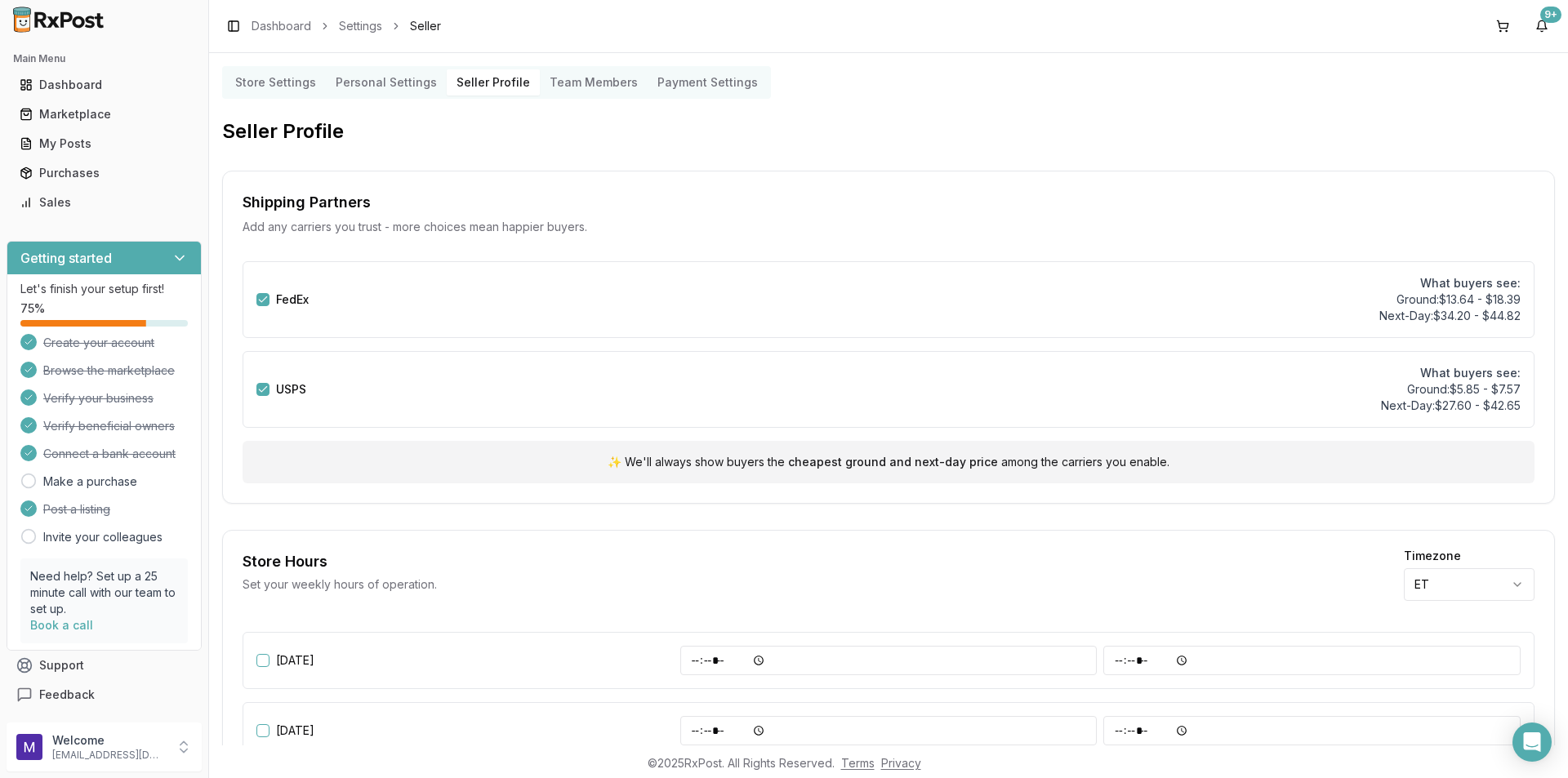
click at [401, 90] on Settings "Personal Settings" at bounding box center [386, 82] width 121 height 26
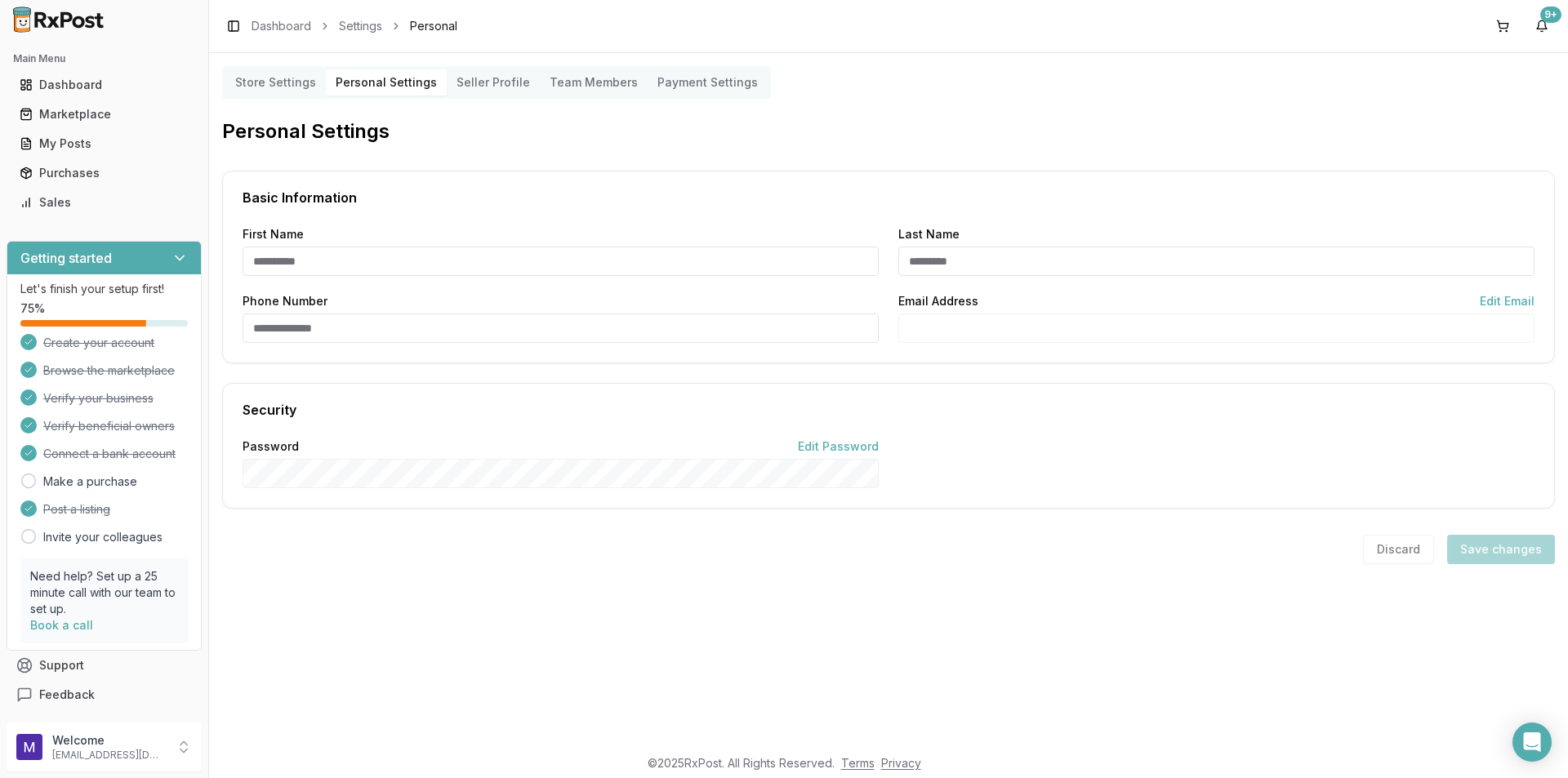
type input "*********"
type input "**********"
click at [291, 90] on Settings "Store Settings" at bounding box center [275, 82] width 100 height 26
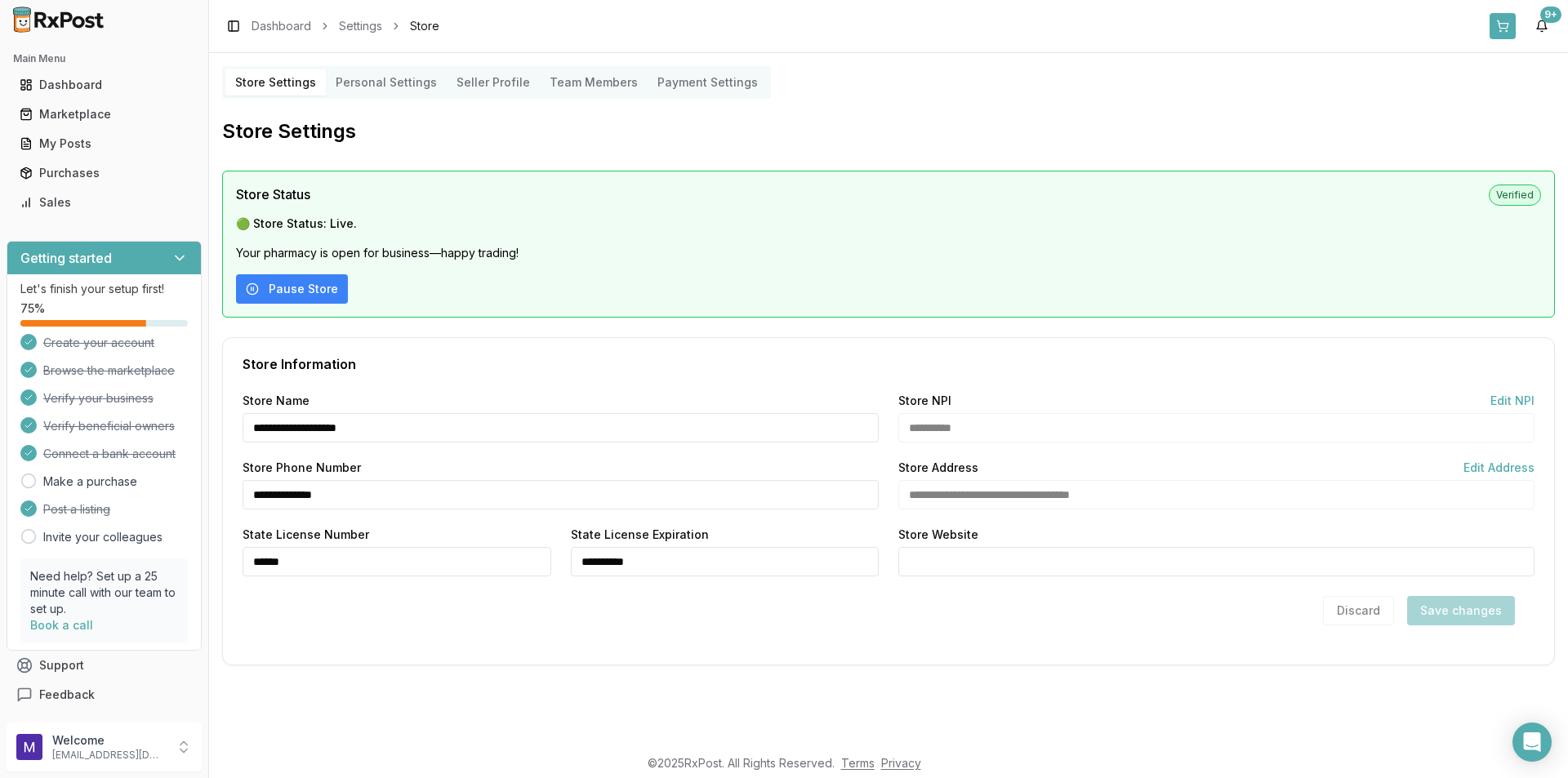
click at [1510, 23] on button at bounding box center [1502, 26] width 26 height 26
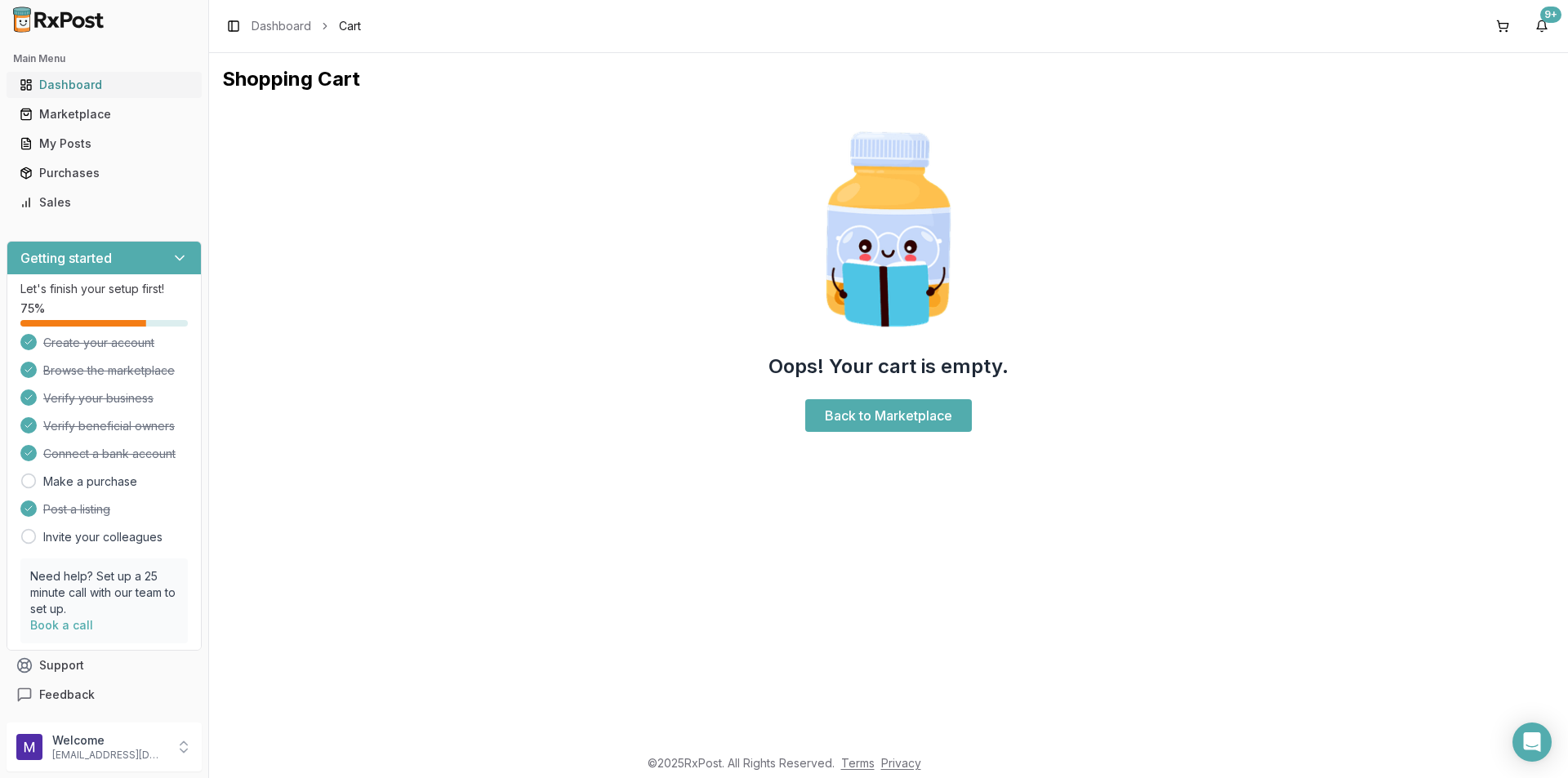
click at [85, 81] on div "Dashboard" at bounding box center [104, 84] width 169 height 16
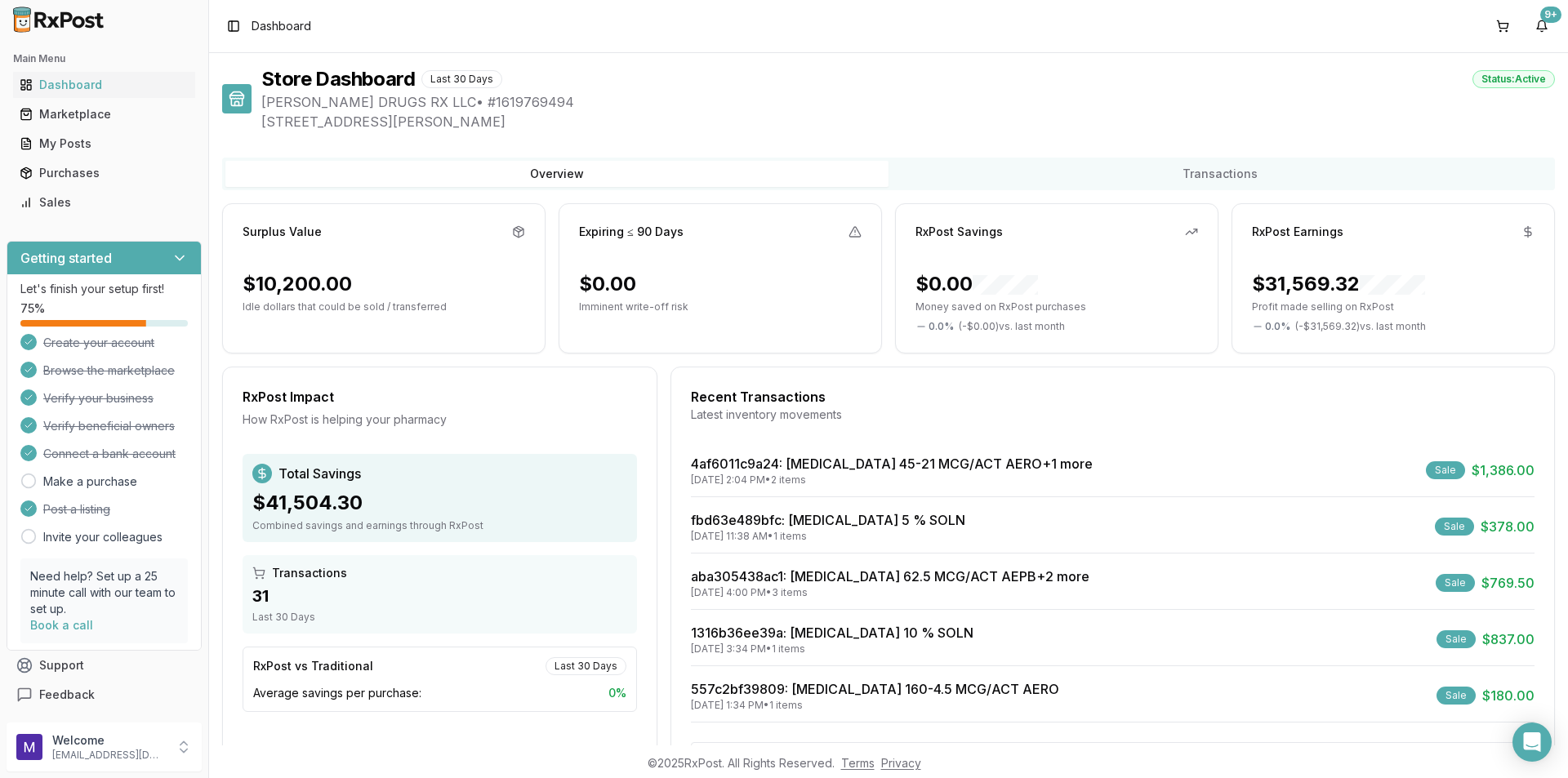
click at [724, 164] on button "Overview" at bounding box center [557, 174] width 664 height 26
